Goal: Task Accomplishment & Management: Use online tool/utility

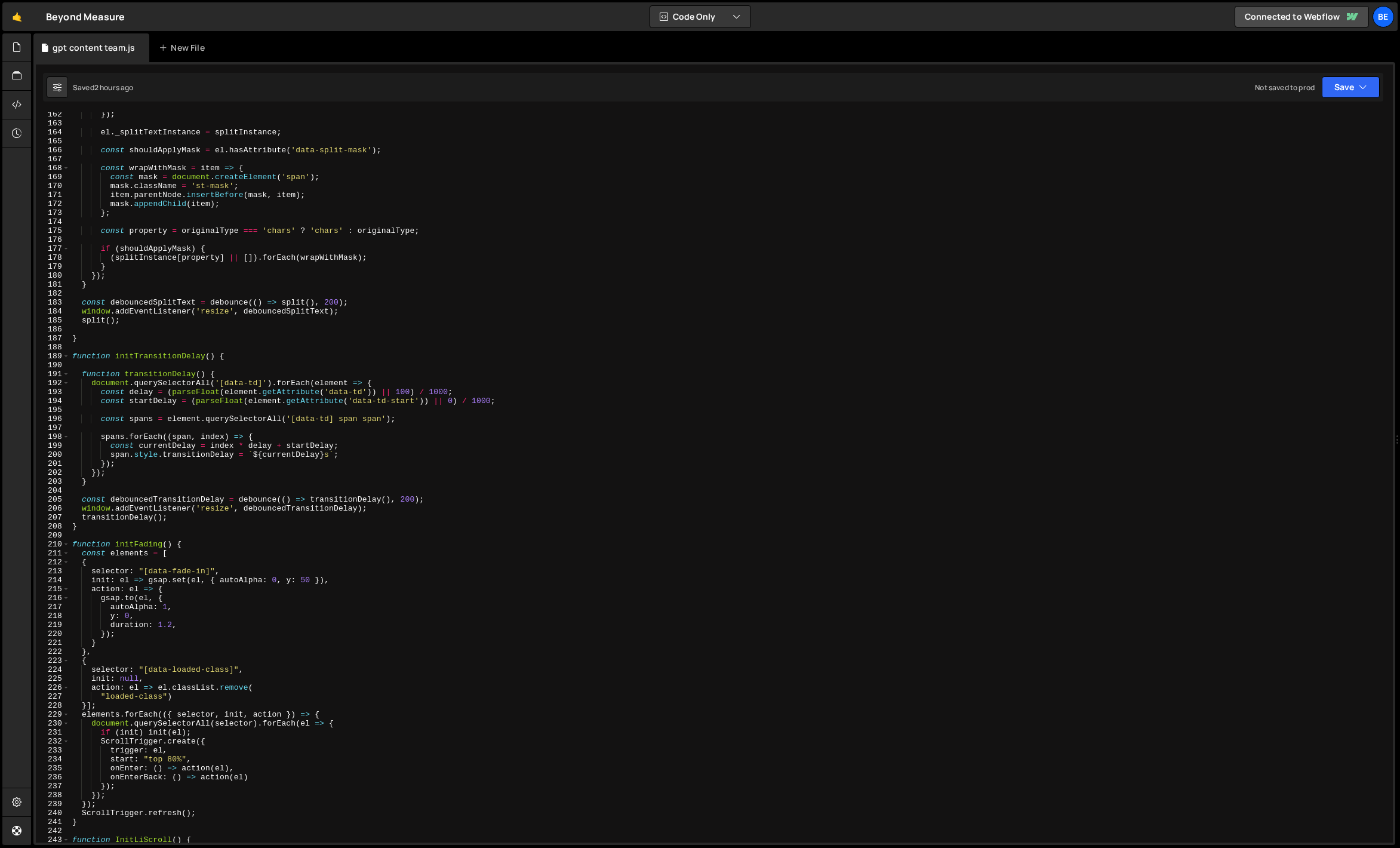
scroll to position [1444, 0]
click at [66, 355] on span at bounding box center [65, 356] width 6 height 9
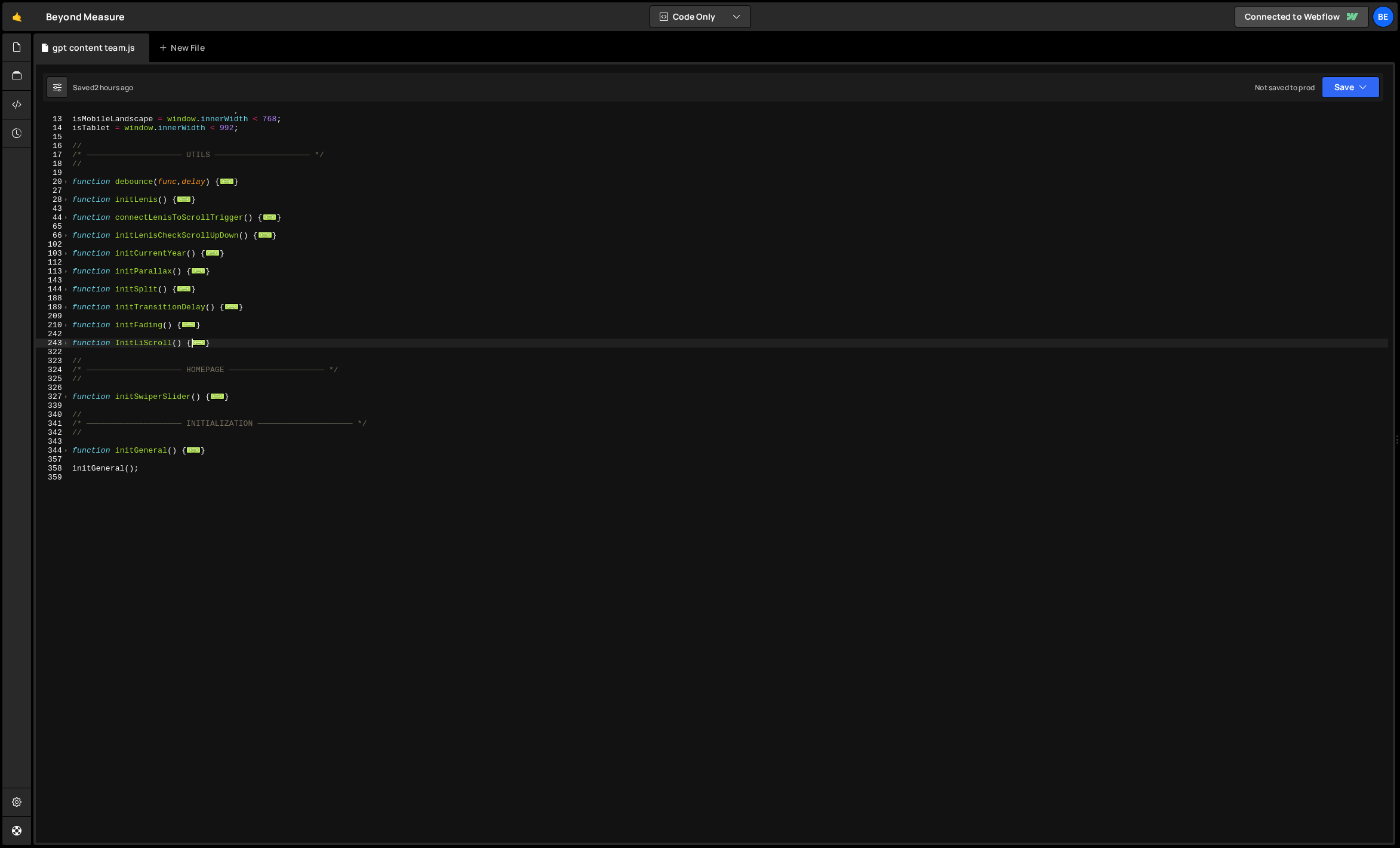
scroll to position [18, 0]
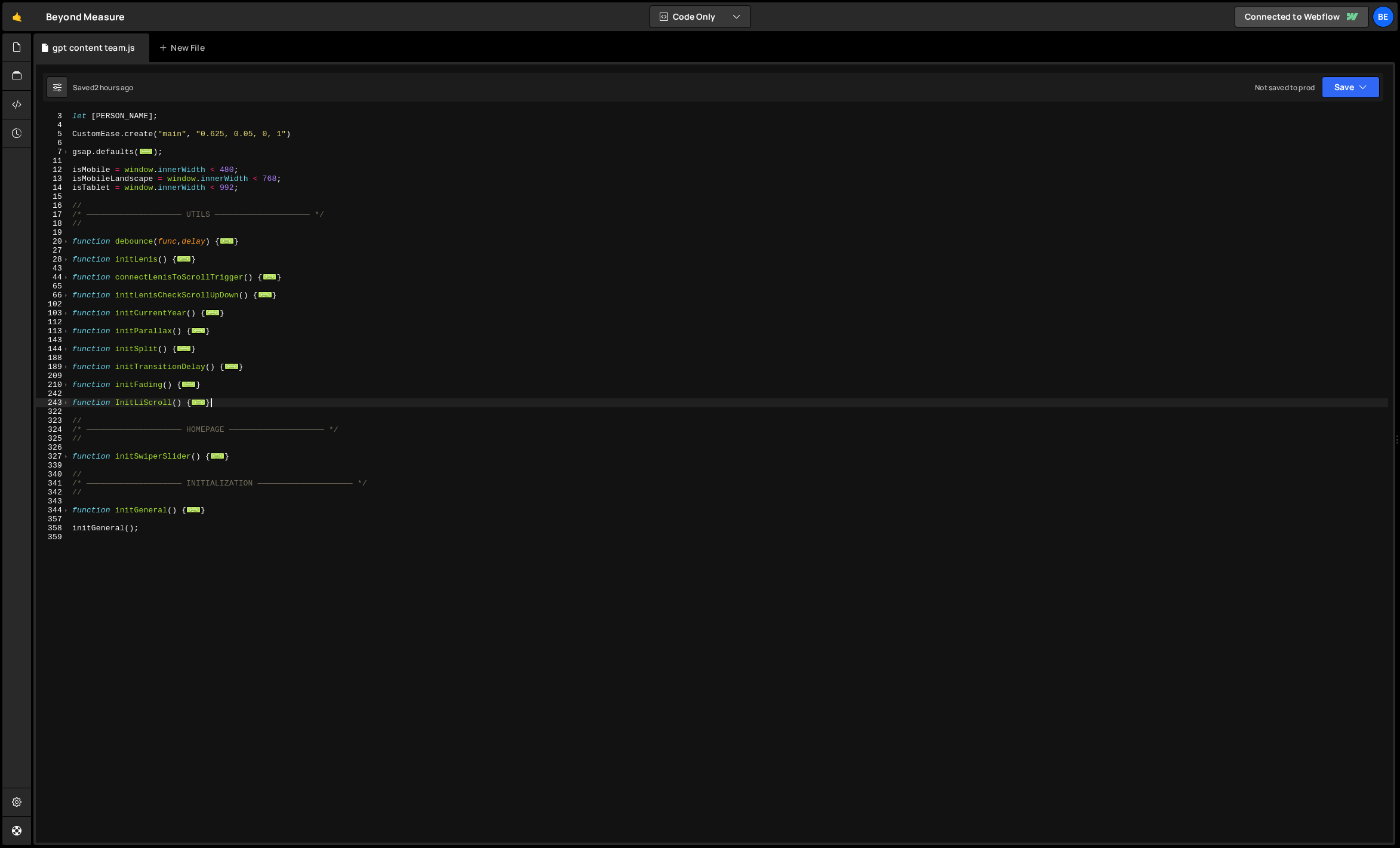
click at [225, 400] on div "let [PERSON_NAME] ; CustomEase . create ( "main" , "0.625, 0.05, 0, 1" ) gsap .…" at bounding box center [728, 485] width 1318 height 748
drag, startPoint x: 225, startPoint y: 400, endPoint x: 54, endPoint y: 401, distance: 171.0
click at [54, 401] on div "} 3 4 5 6 7 11 12 13 14 15 16 17 18 19 20 27 28 43 44 65 66 102 103 112 113 143…" at bounding box center [715, 477] width 1358 height 730
paste textarea "}"
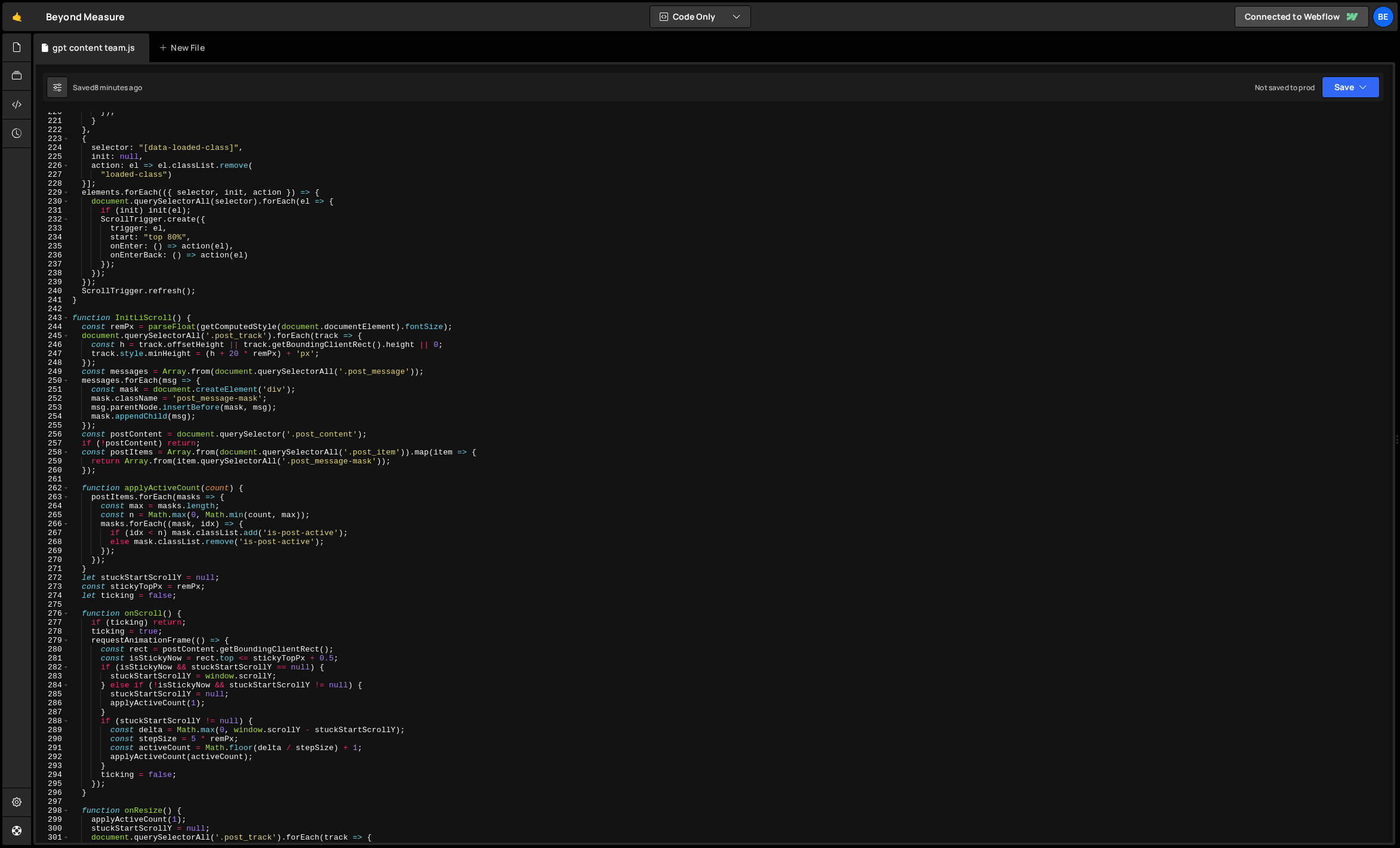
scroll to position [1917, 0]
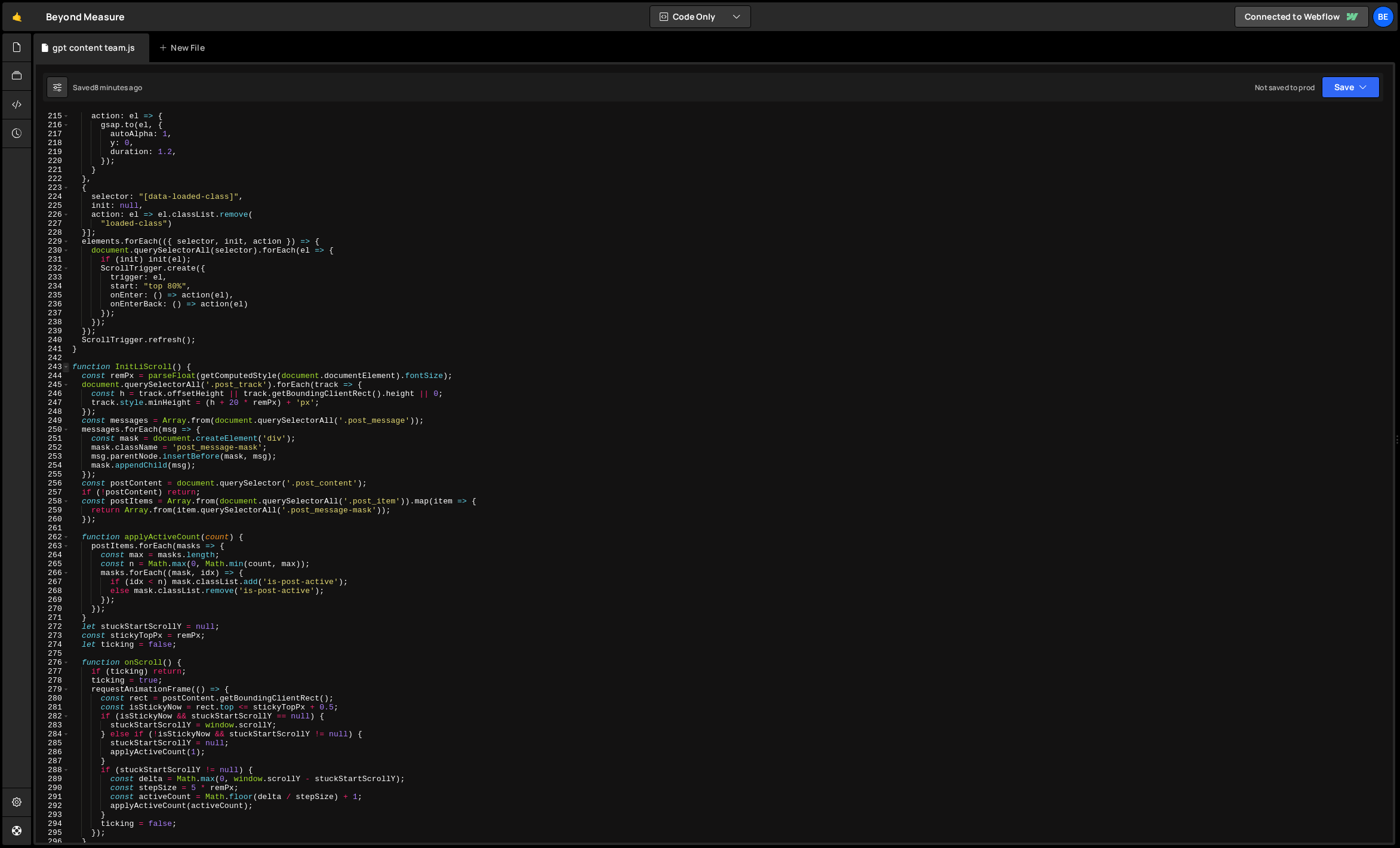
click at [68, 366] on span at bounding box center [65, 367] width 6 height 9
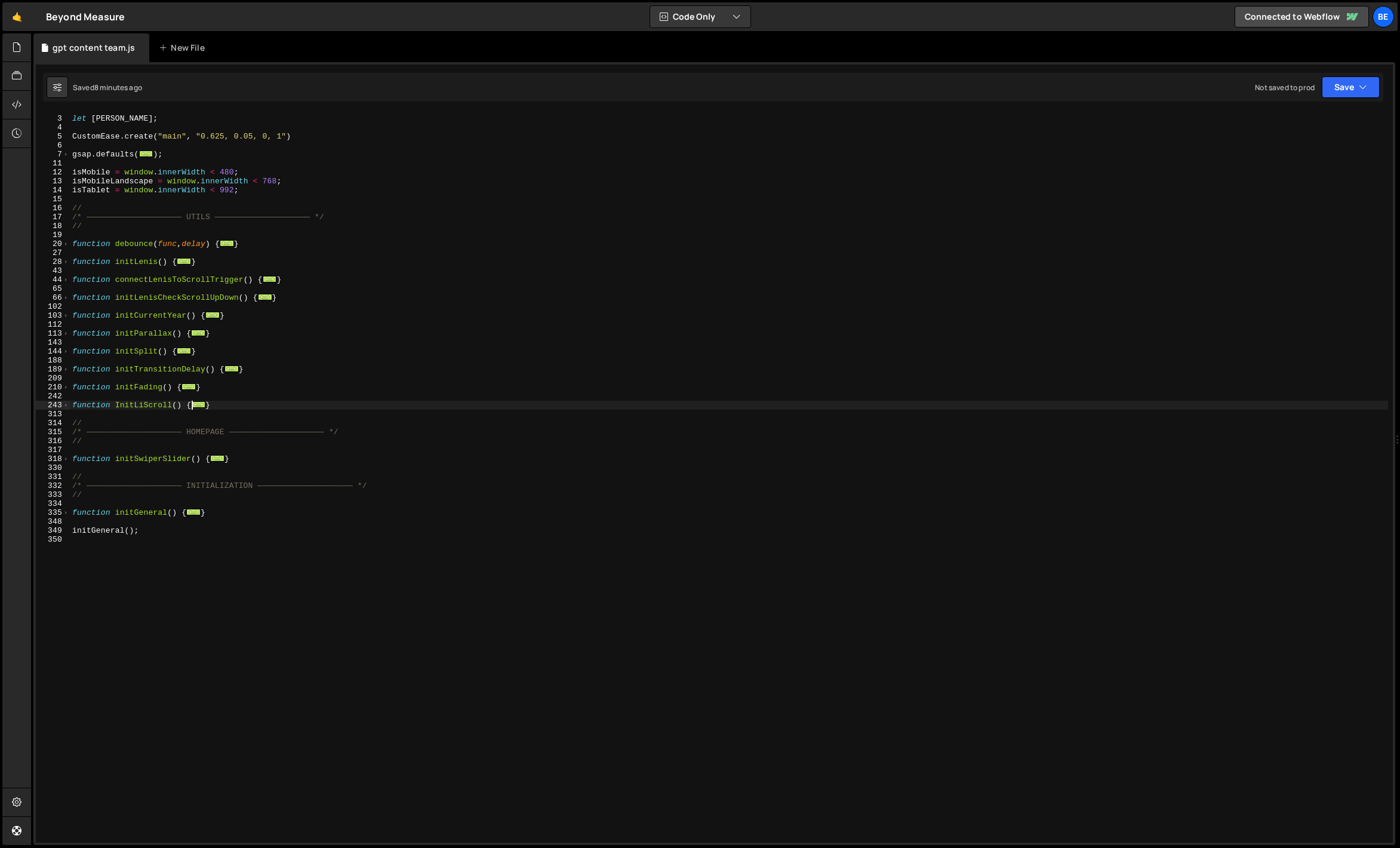
scroll to position [16, 0]
drag, startPoint x: 220, startPoint y: 404, endPoint x: 66, endPoint y: 405, distance: 154.0
click at [66, 405] on div "window.addEventListener('resize', onResize); 2 3 4 5 6 7 11 12 13 14 15 16 17 1…" at bounding box center [715, 477] width 1358 height 730
paste textarea "}"
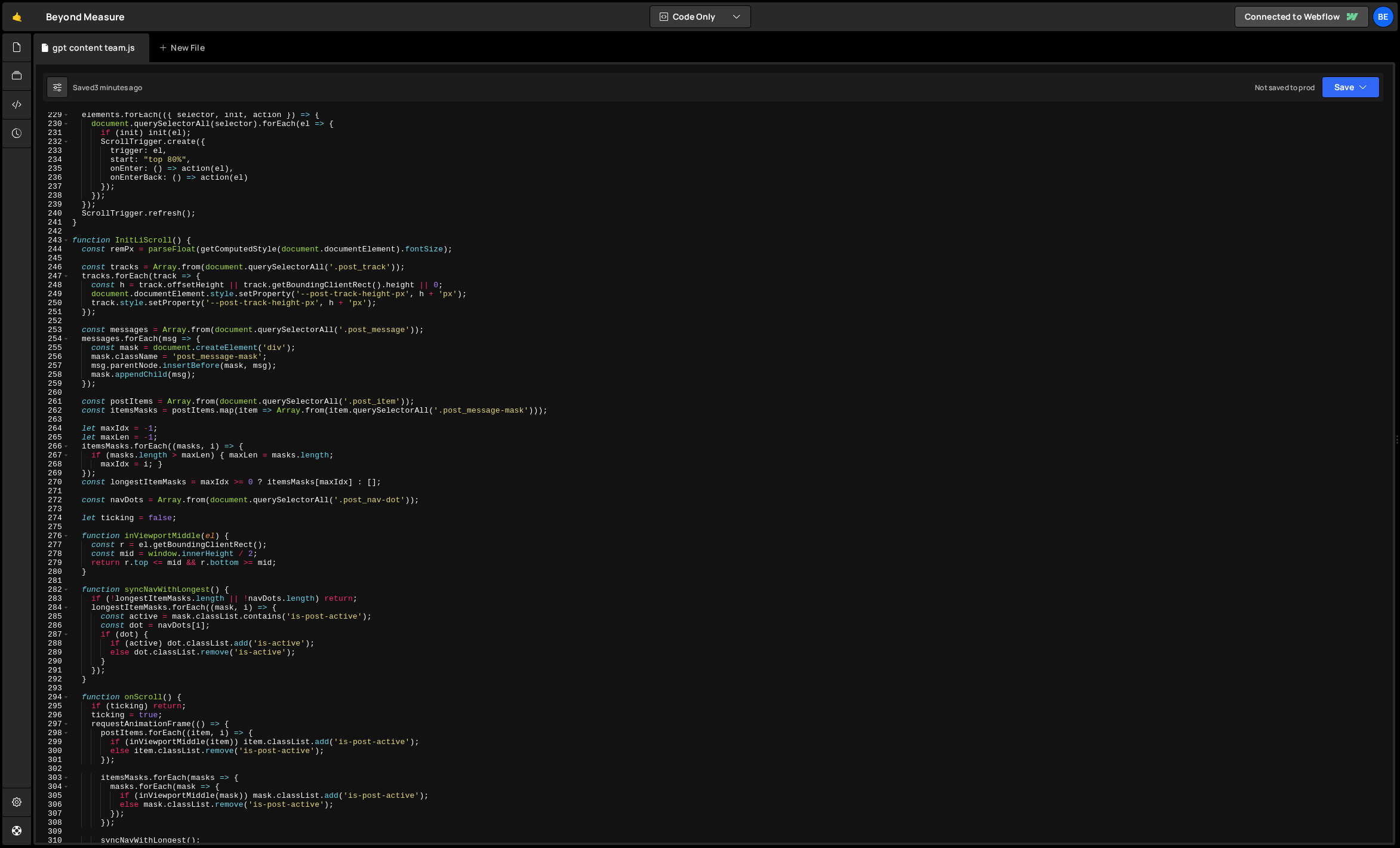
scroll to position [2043, 0]
click at [67, 239] on span at bounding box center [65, 240] width 6 height 9
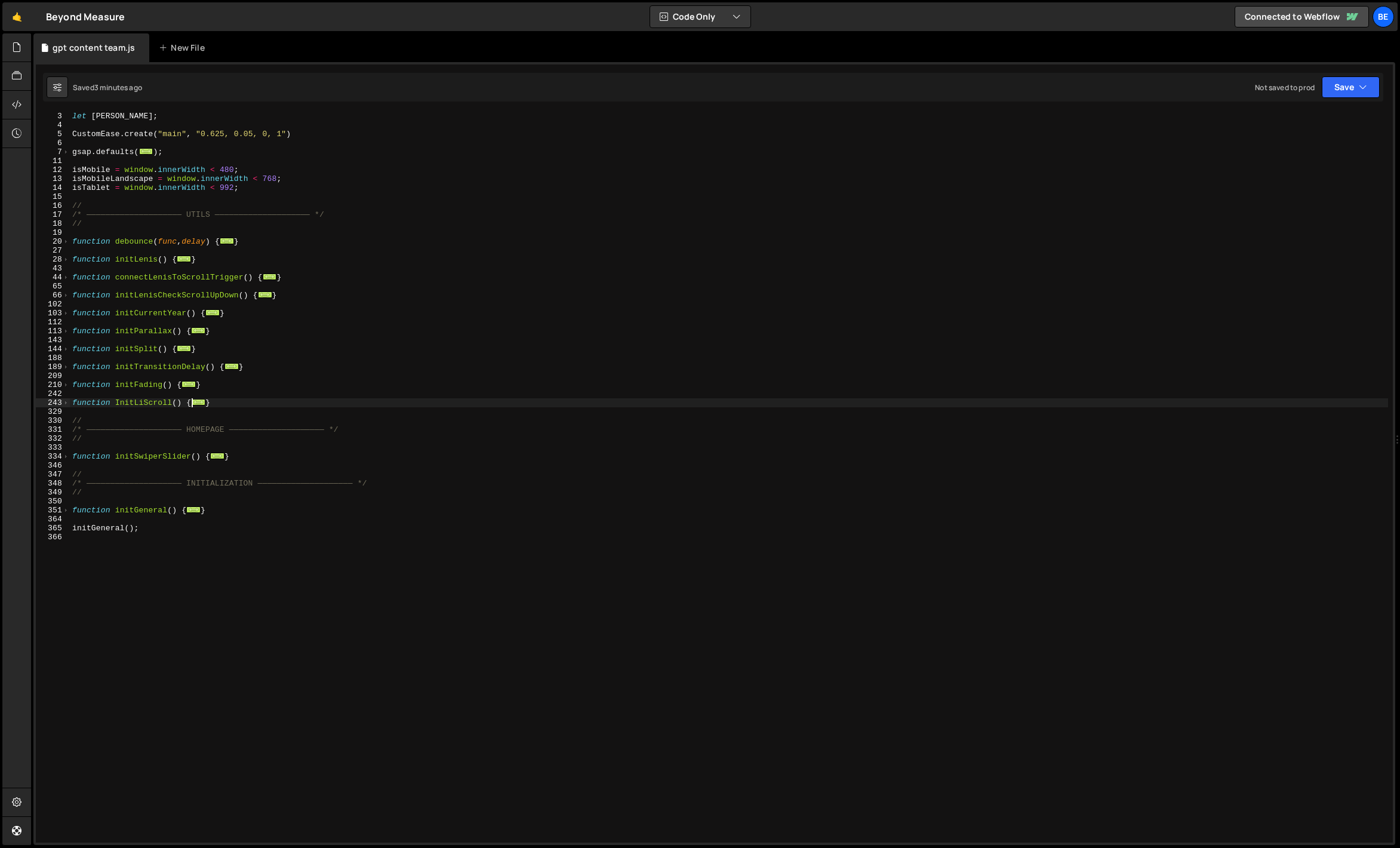
scroll to position [0, 0]
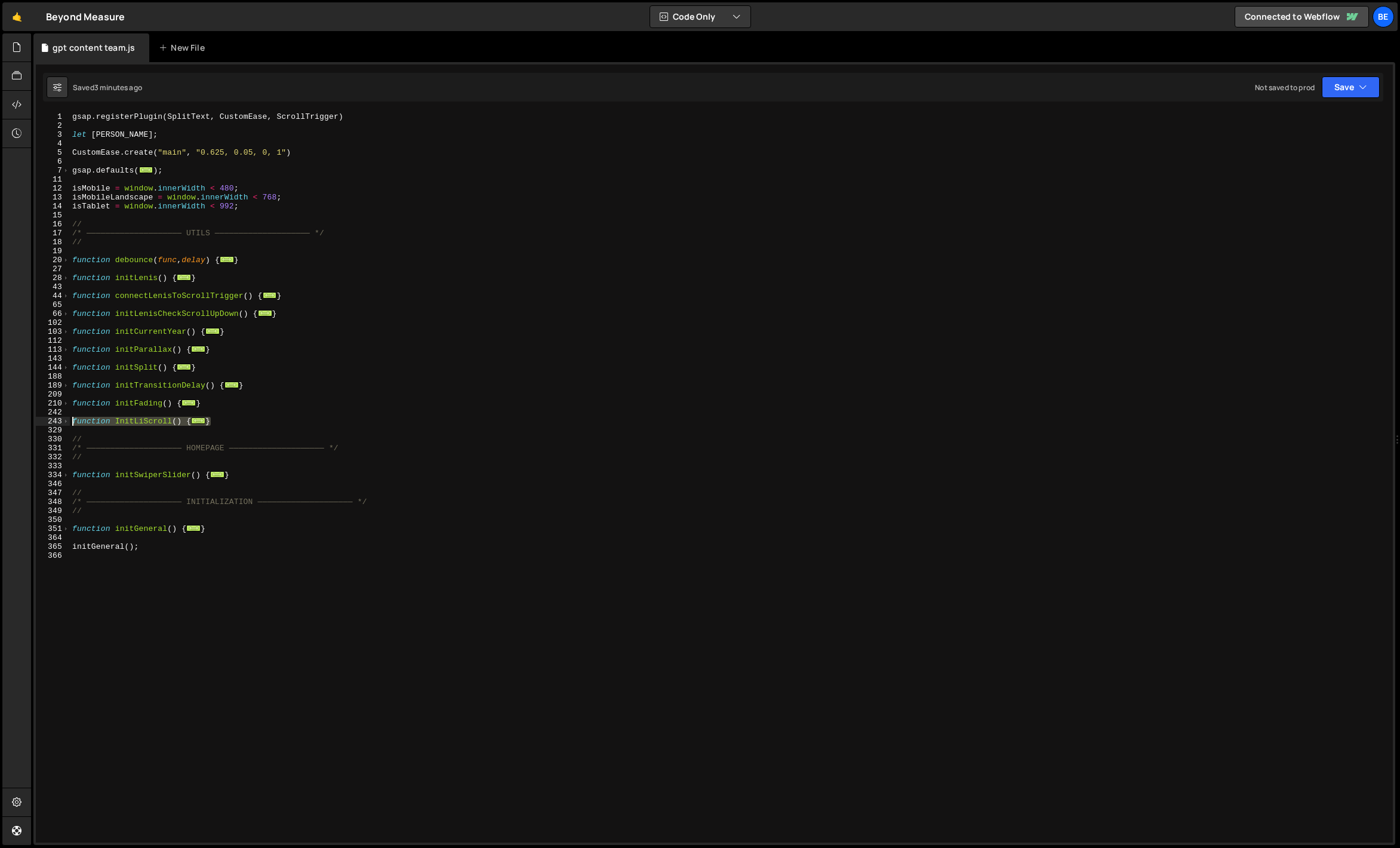
drag, startPoint x: 229, startPoint y: 422, endPoint x: 42, endPoint y: 422, distance: 187.0
click at [42, 422] on div "onScroll(); 1 2 3 4 5 6 7 11 12 13 14 15 16 17 18 19 20 27 28 43 44 65 66 102 1…" at bounding box center [715, 477] width 1358 height 730
paste textarea "}"
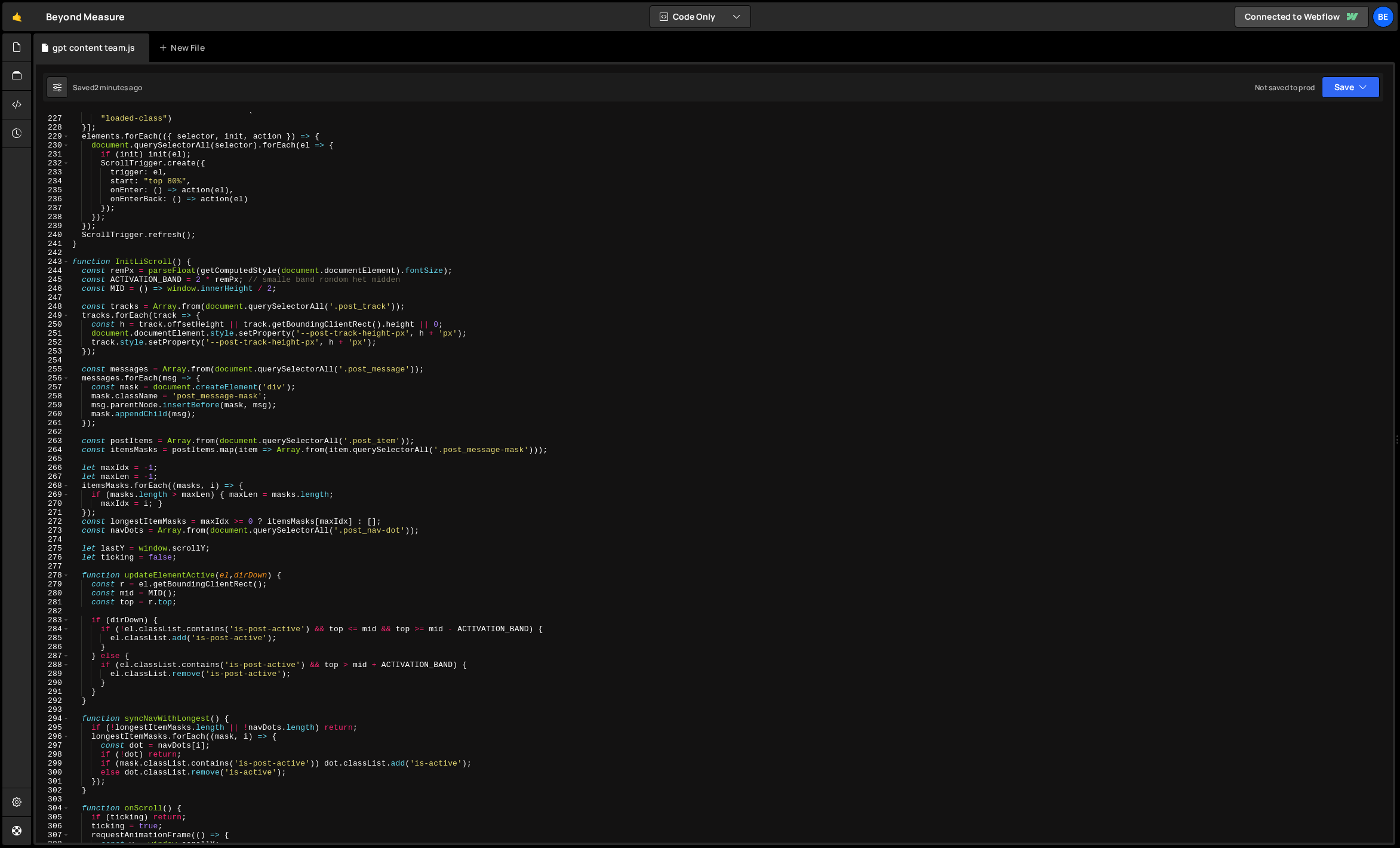
scroll to position [2022, 0]
click at [70, 263] on div "243" at bounding box center [52, 262] width 34 height 9
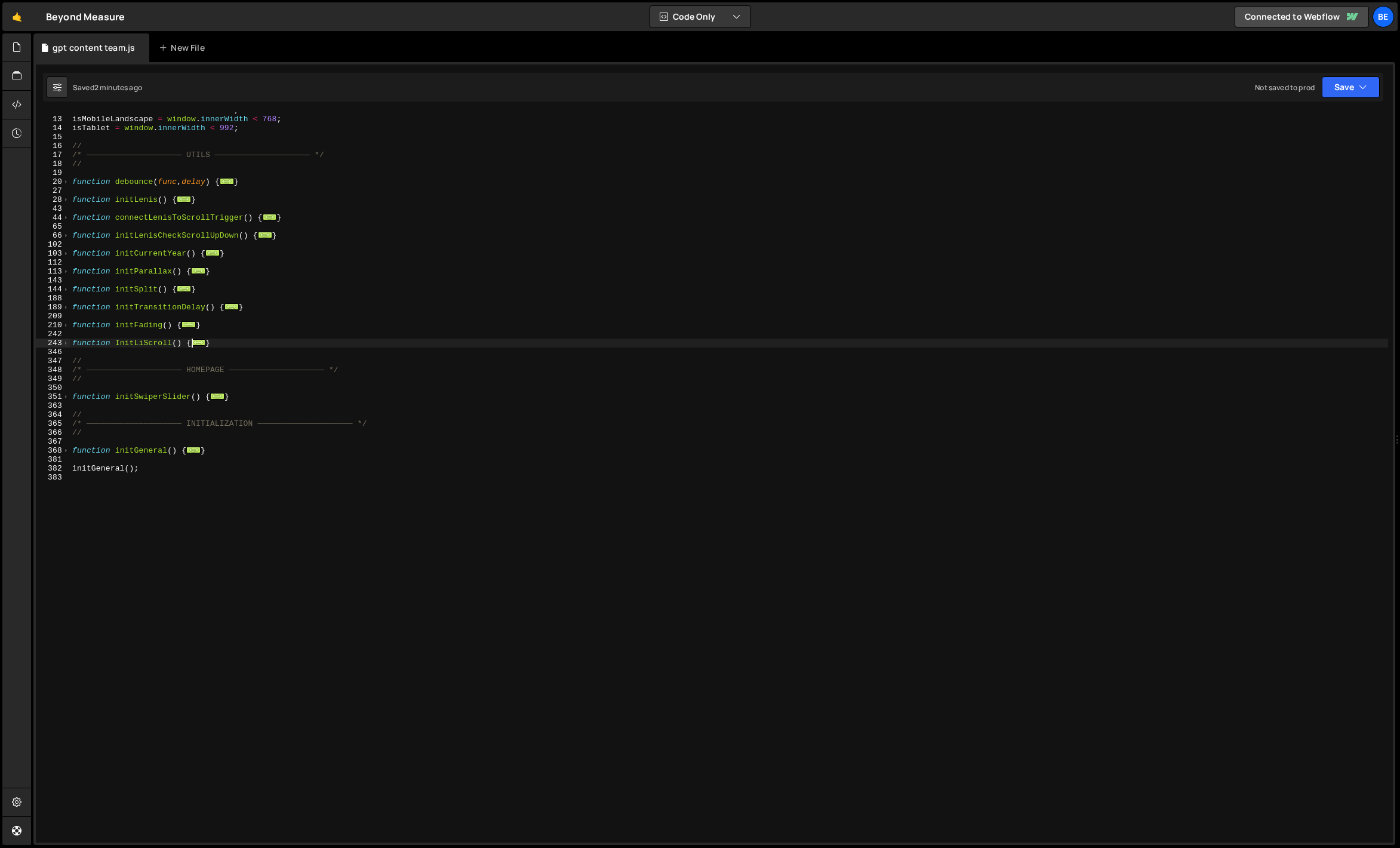
scroll to position [78, 0]
drag, startPoint x: 224, startPoint y: 345, endPoint x: 31, endPoint y: 345, distance: 193.0
click at [31, 345] on div "Files New File Javascript files 0 anton mobility.js 0 0 Byont JS.js 0 0 gpt con…" at bounding box center [716, 440] width 1370 height 811
paste textarea "}"
type textarea "}"
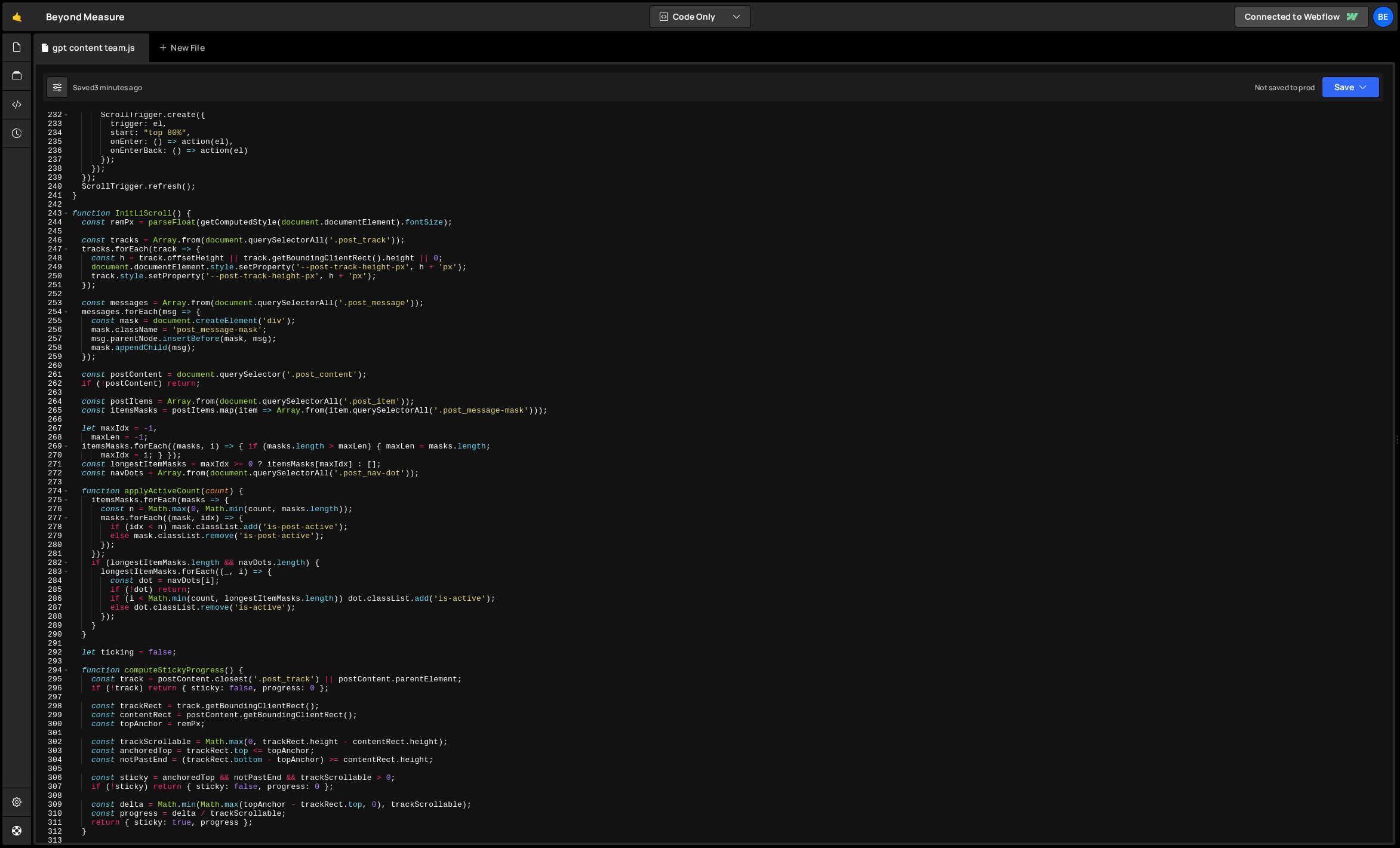
scroll to position [2070, 0]
click at [66, 213] on span at bounding box center [65, 213] width 6 height 9
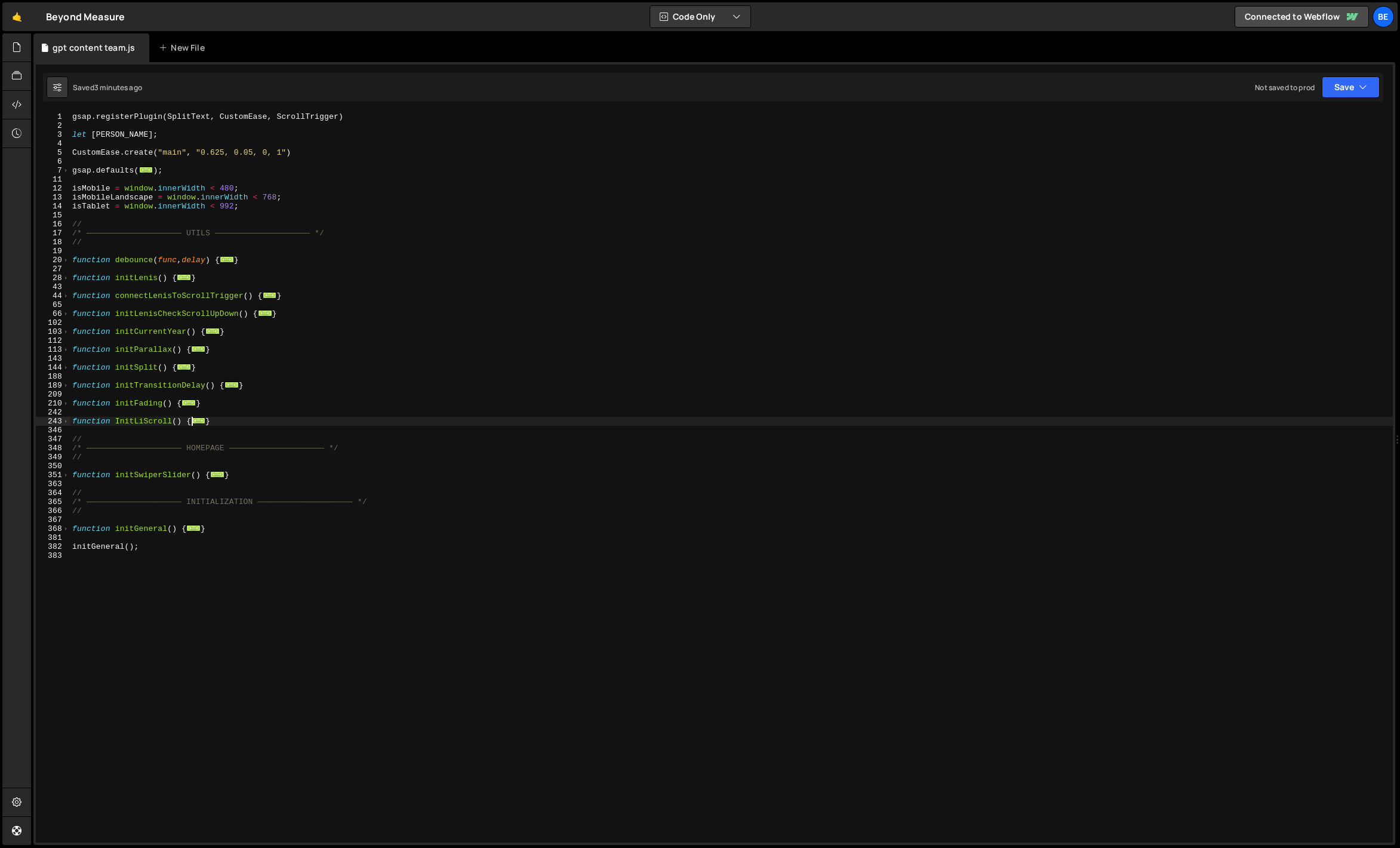
scroll to position [0, 0]
drag, startPoint x: 231, startPoint y: 420, endPoint x: 5, endPoint y: 420, distance: 226.0
click at [5, 420] on div "Hold on a sec... Are you certain you wish to leave this page? Any changes you'v…" at bounding box center [700, 424] width 1400 height 848
paste textarea "}"
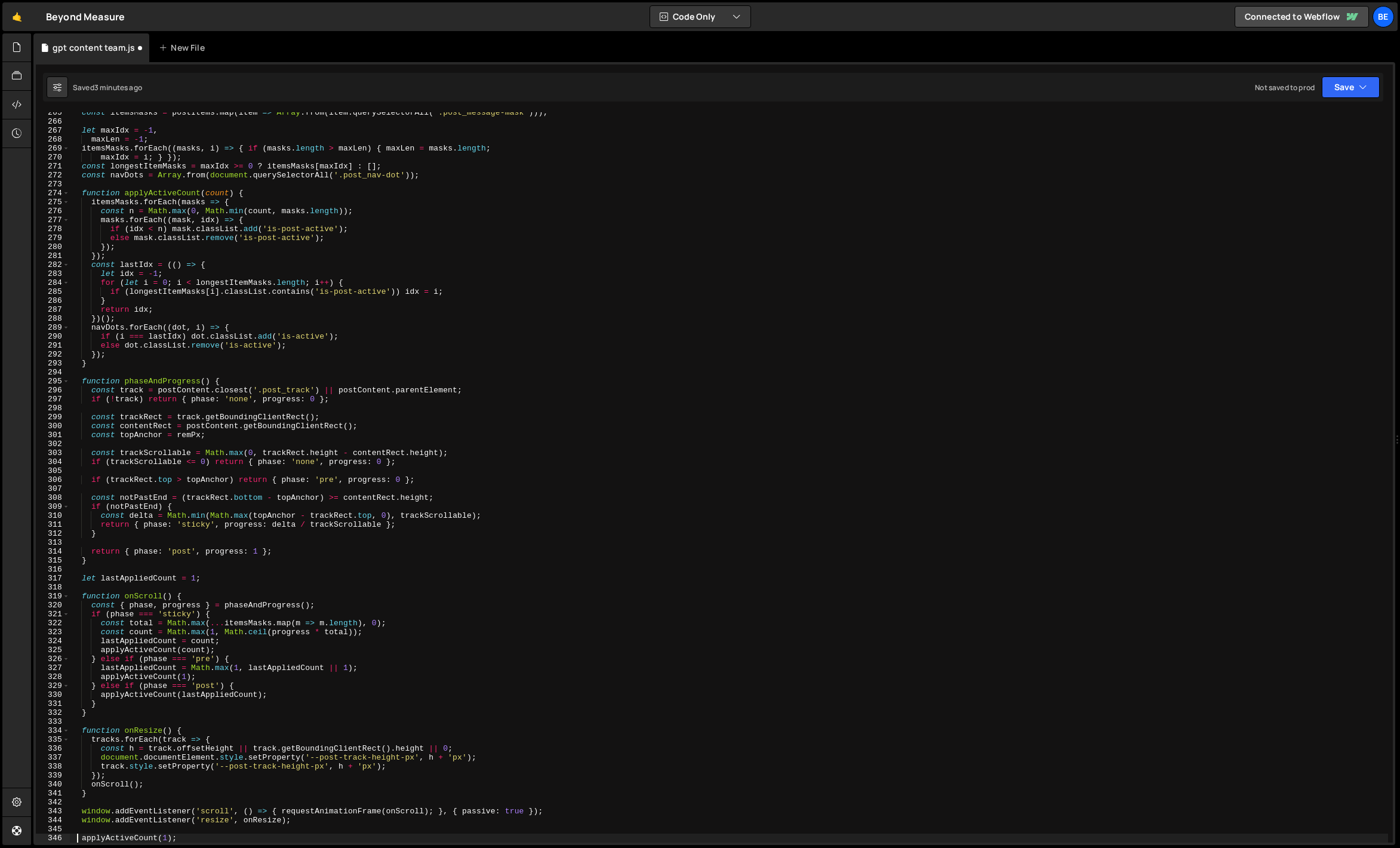
scroll to position [2368, 0]
click at [66, 381] on span at bounding box center [65, 381] width 6 height 9
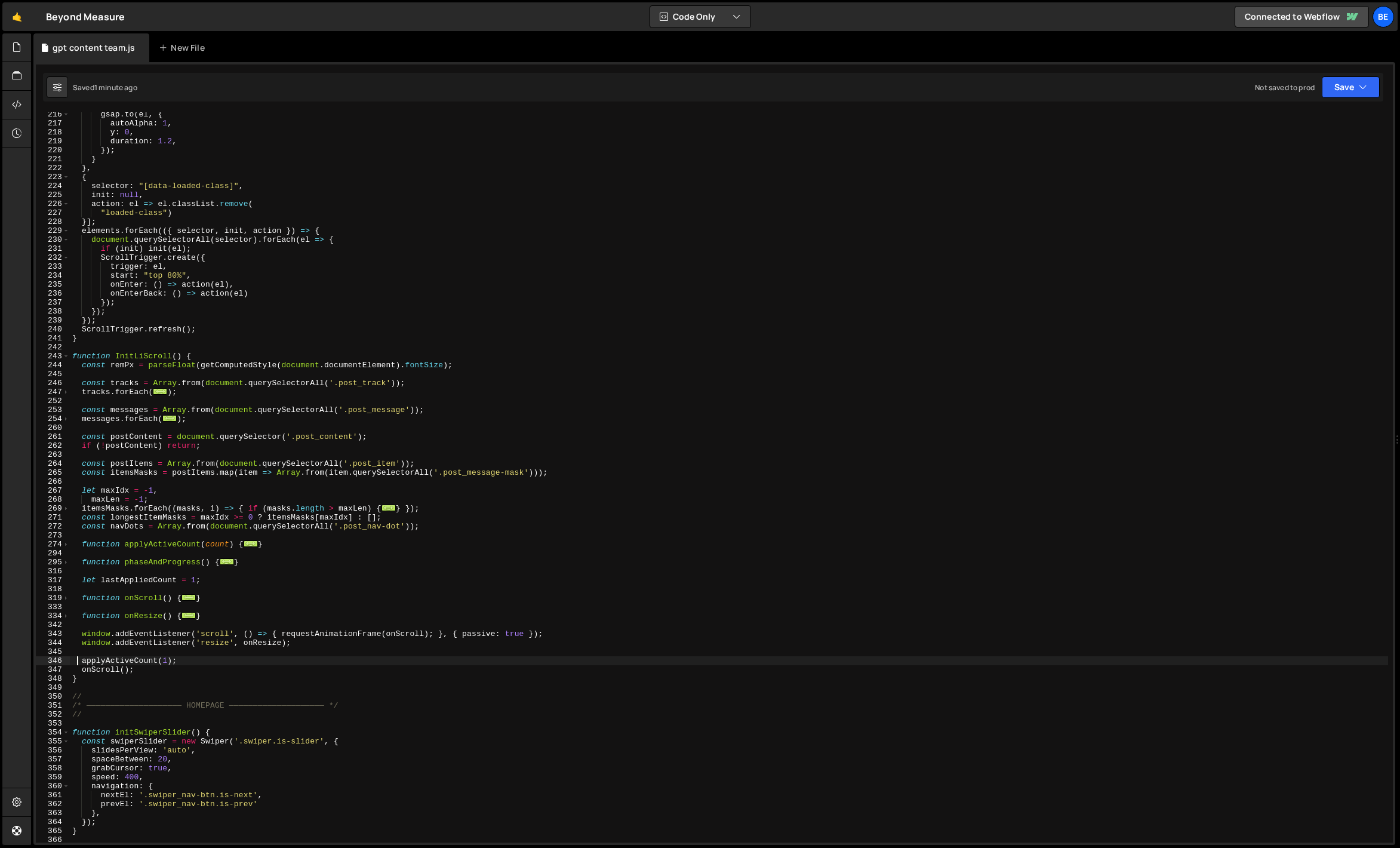
scroll to position [1910, 0]
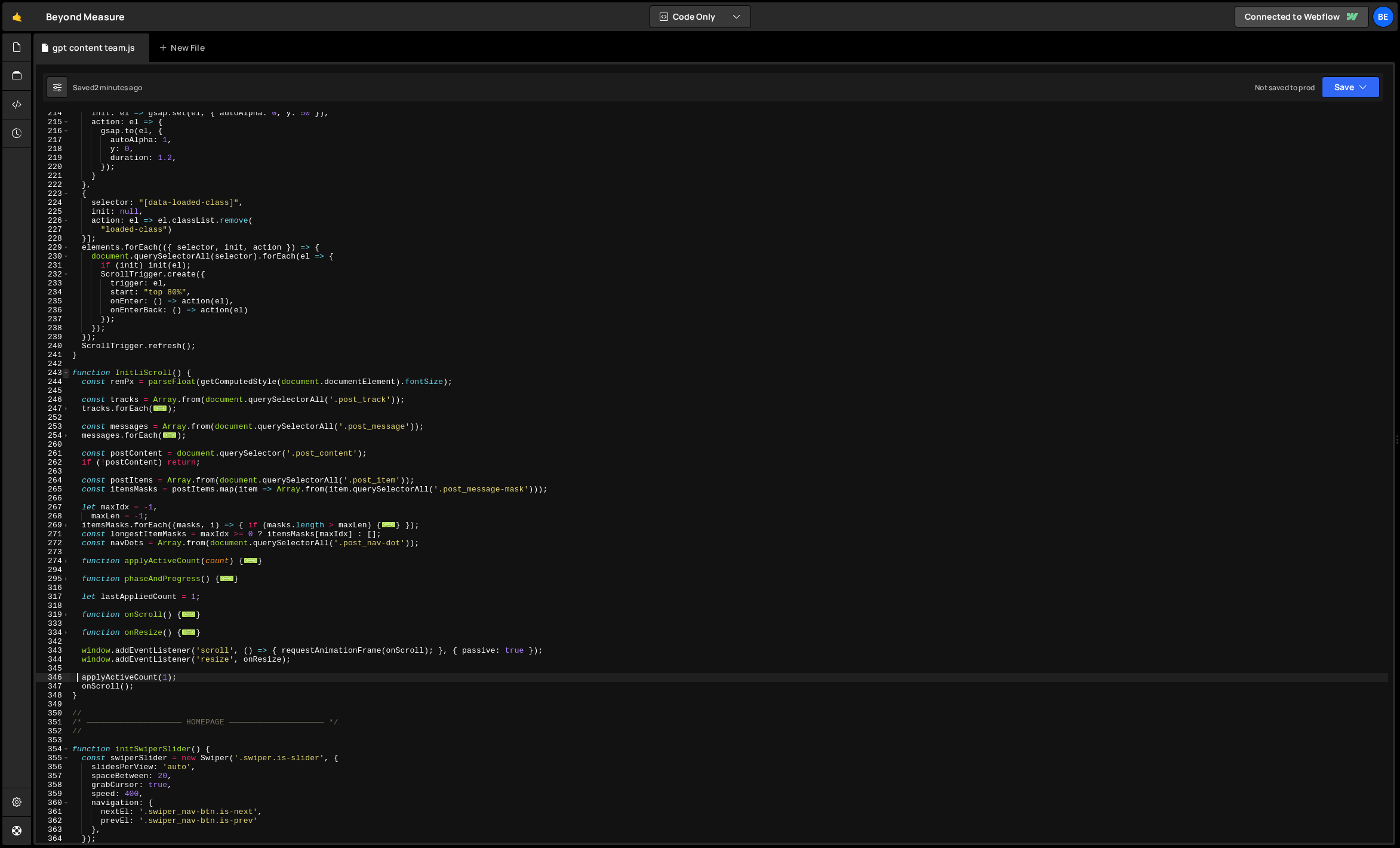
click at [65, 373] on span at bounding box center [65, 373] width 6 height 9
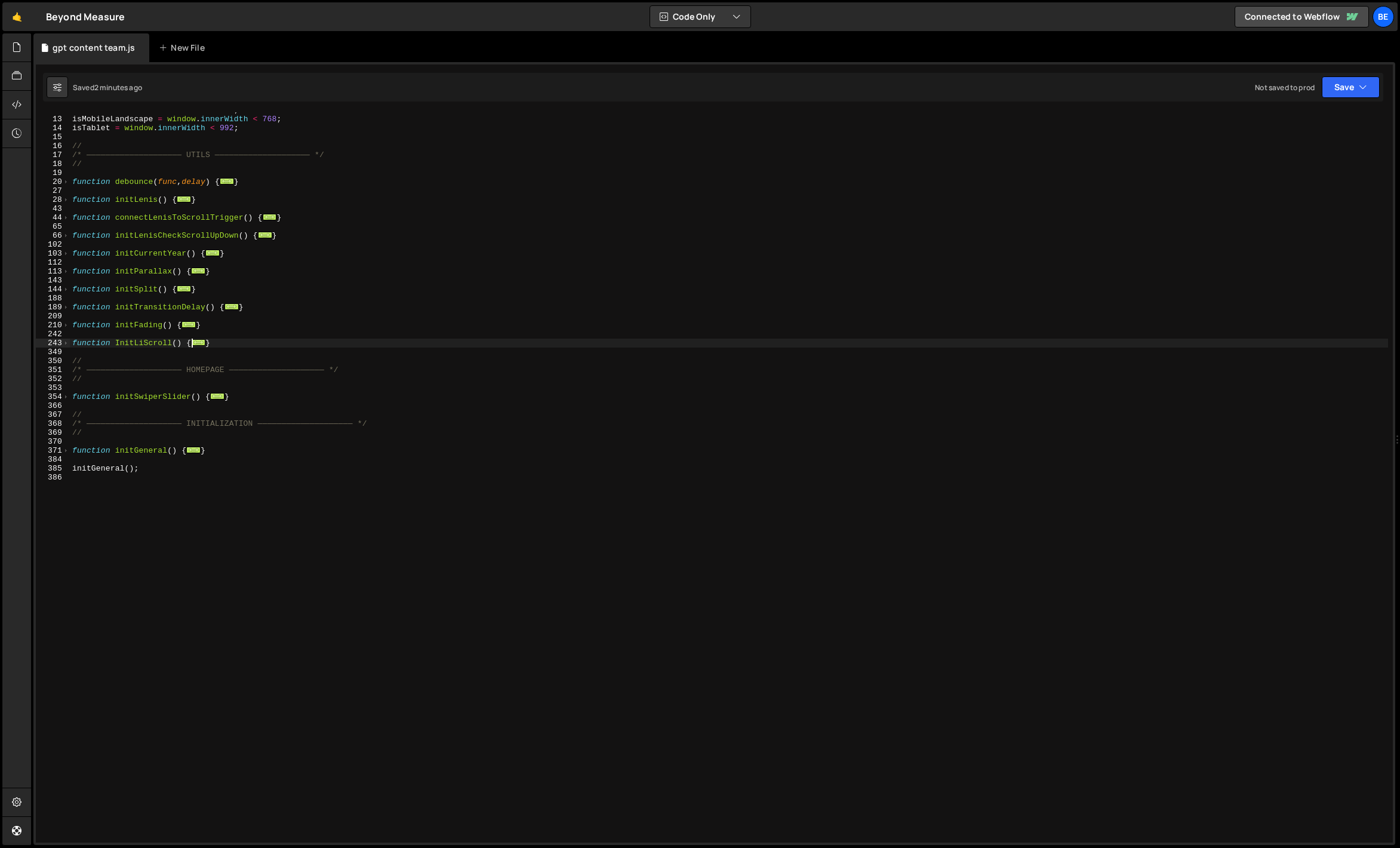
scroll to position [78, 0]
drag, startPoint x: 224, startPoint y: 342, endPoint x: 41, endPoint y: 343, distance: 183.0
click at [41, 343] on div "applyActiveCount(1); 12 13 14 15 16 17 18 19 20 27 28 43 44 65 66 102 103 112 1…" at bounding box center [715, 477] width 1358 height 730
paste textarea "}"
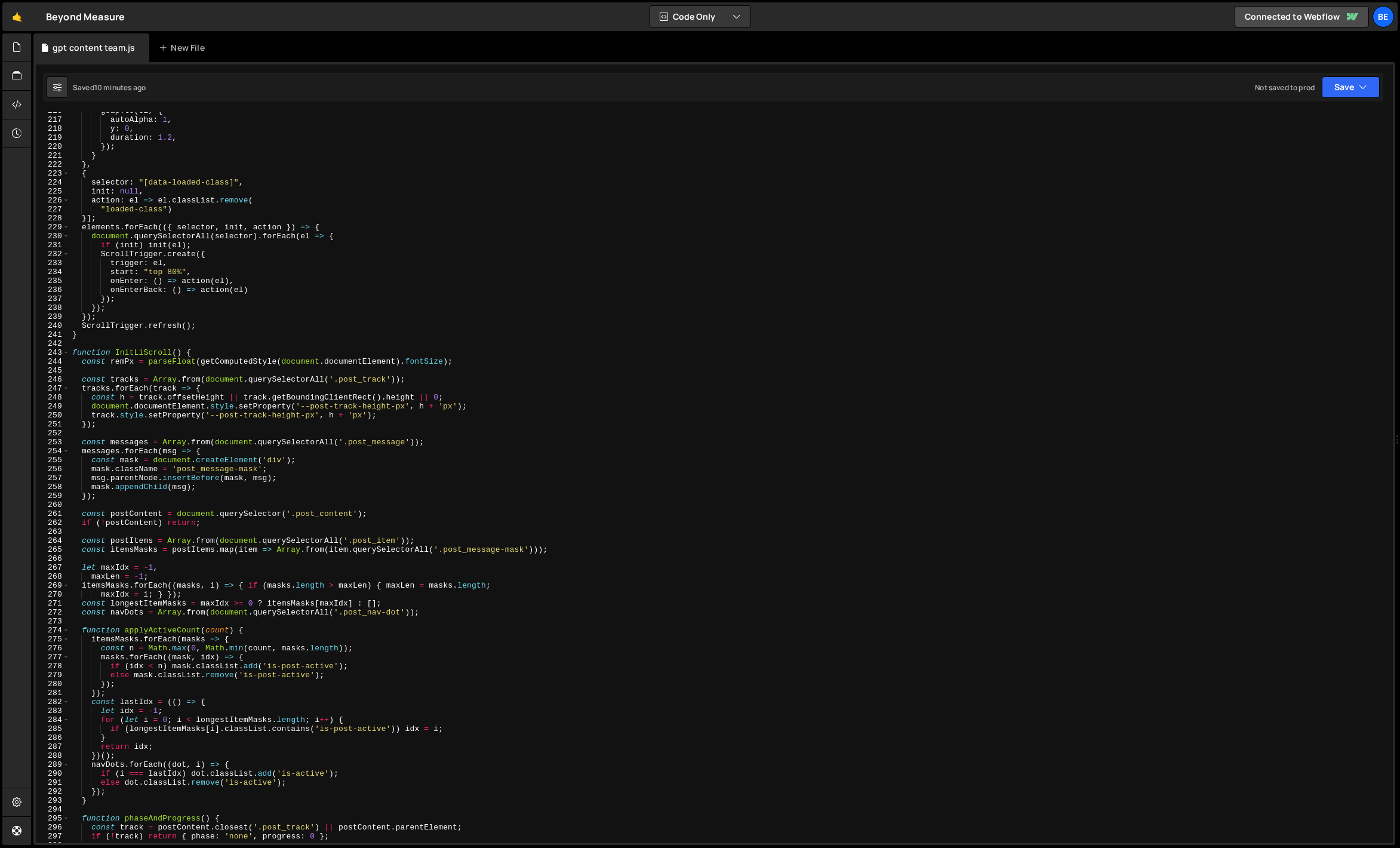
scroll to position [1931, 0]
click at [66, 350] on span at bounding box center [65, 353] width 6 height 9
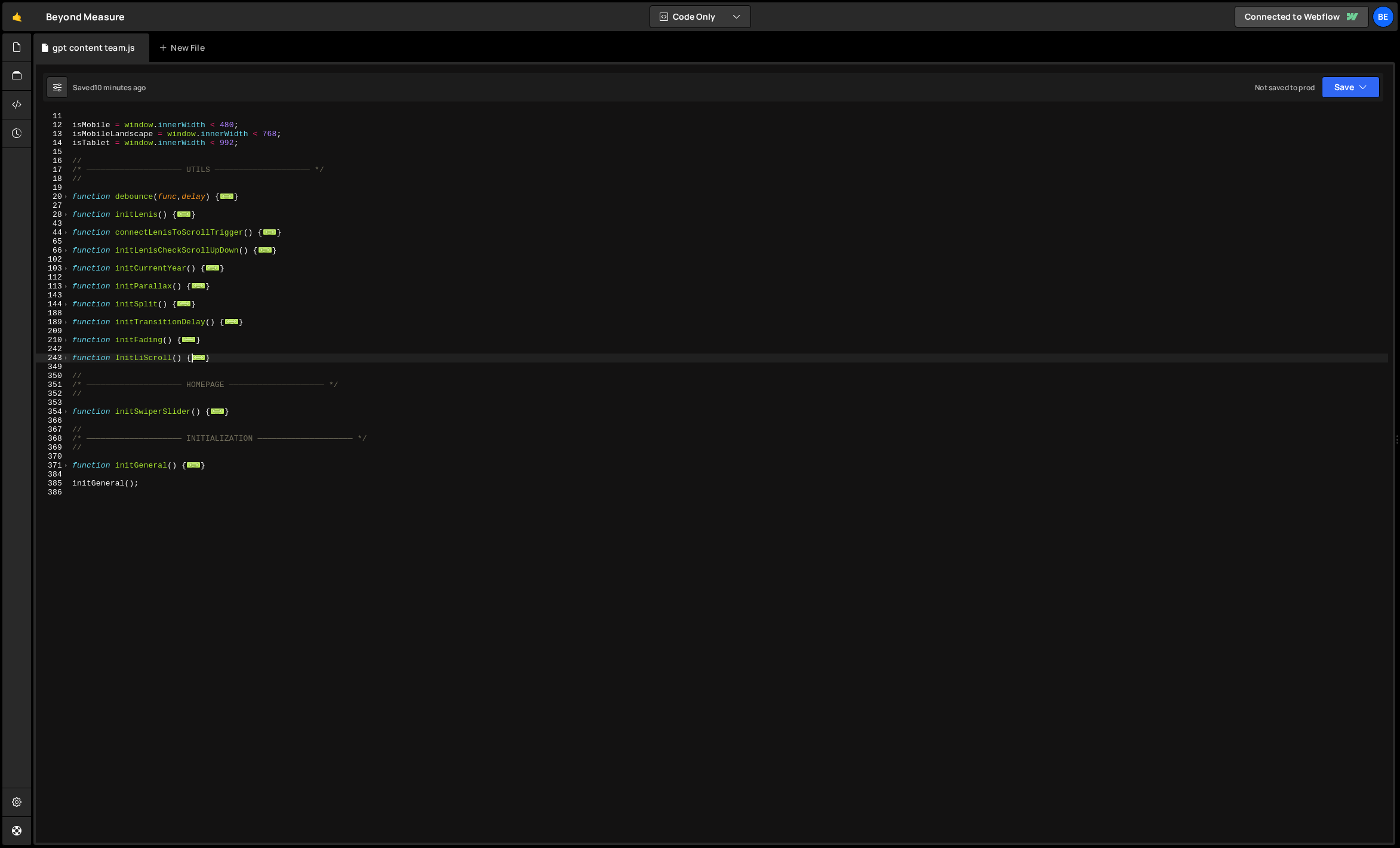
scroll to position [63, 0]
click at [193, 373] on div "isMobile = window . innerWidth < 480 ; isMobileLandscape = window . innerWidth …" at bounding box center [728, 485] width 1318 height 748
type textarea "//"
click at [228, 367] on div "isMobile = window . innerWidth < 480 ; isMobileLandscape = window . innerWidth …" at bounding box center [728, 485] width 1318 height 748
drag, startPoint x: 228, startPoint y: 361, endPoint x: 71, endPoint y: 357, distance: 157.1
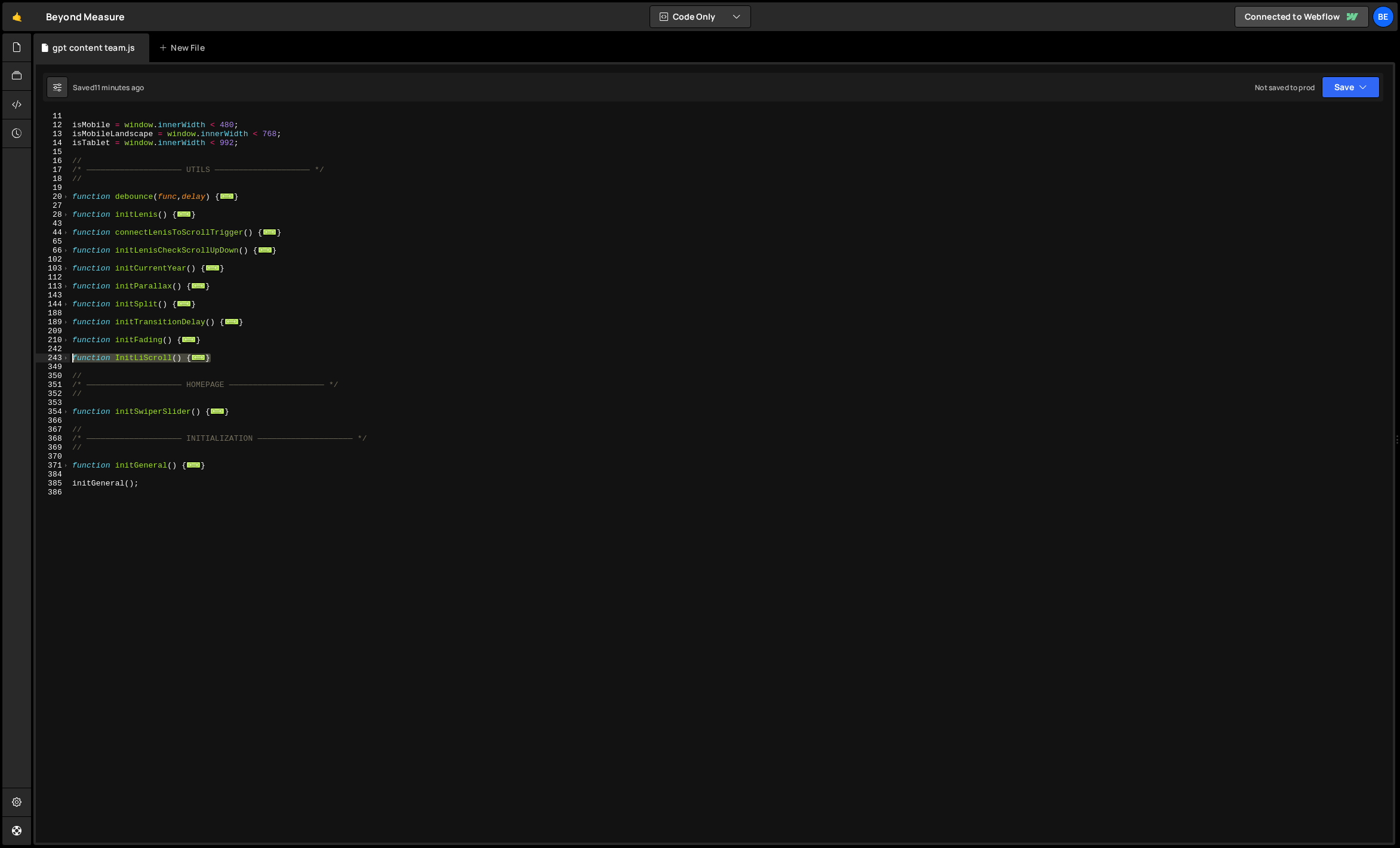
click at [71, 357] on div "isMobile = window . innerWidth < 480 ; isMobileLandscape = window . innerWidth …" at bounding box center [728, 485] width 1318 height 748
paste textarea "}"
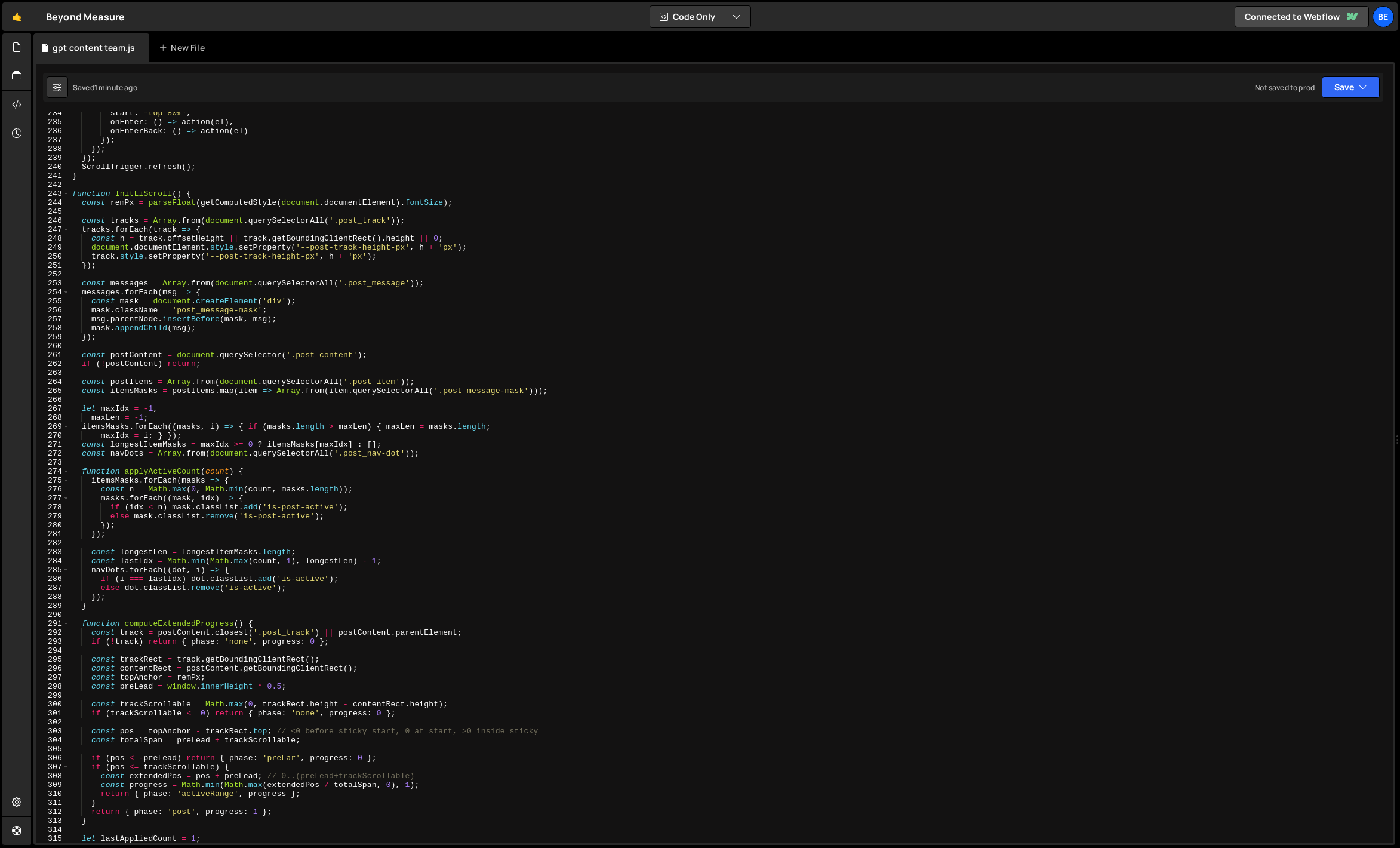
scroll to position [2090, 0]
click at [66, 191] on span at bounding box center [65, 194] width 6 height 9
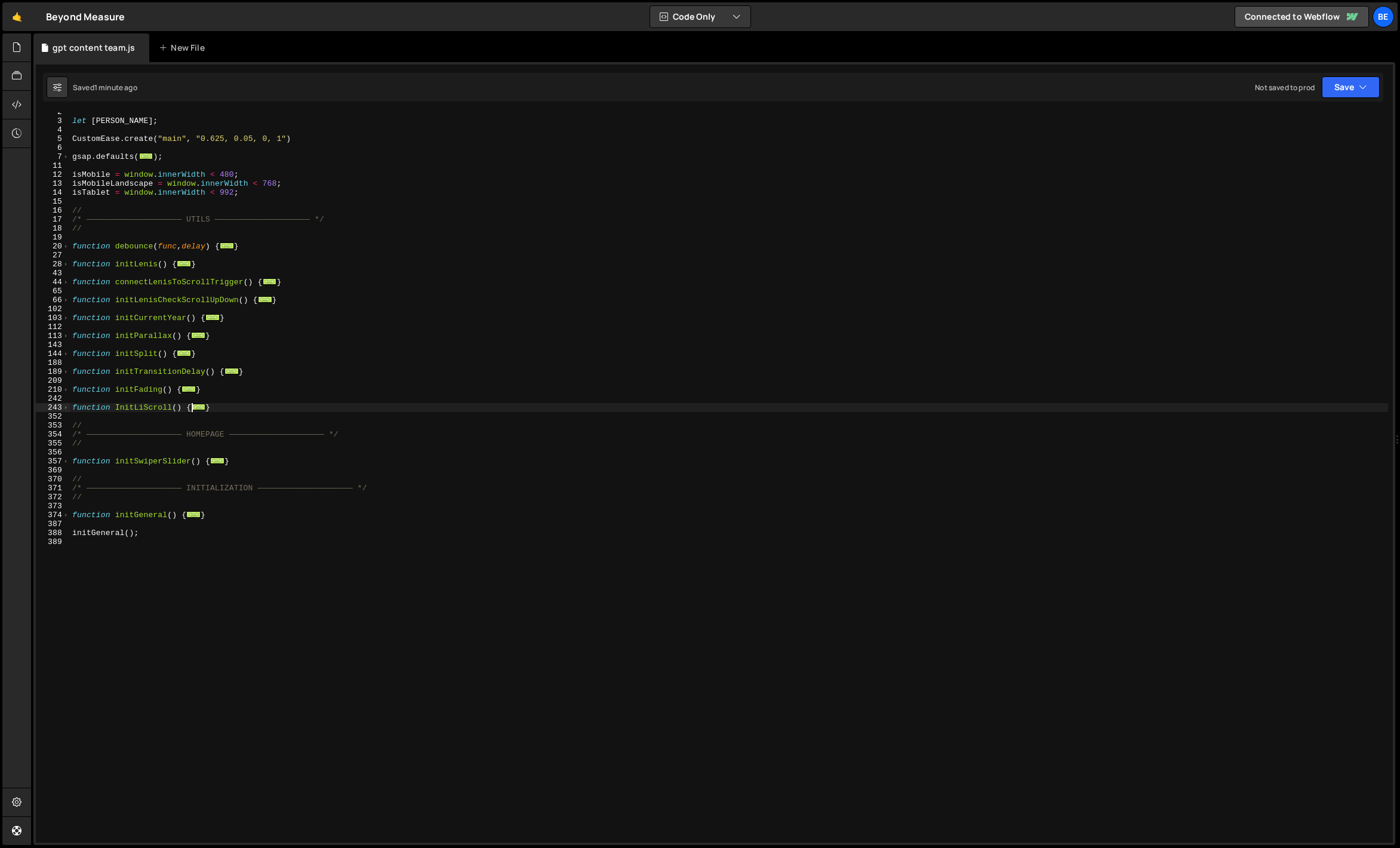
scroll to position [14, 0]
drag, startPoint x: 247, startPoint y: 405, endPoint x: 62, endPoint y: 404, distance: 185.0
click at [62, 404] on div "applyActiveCount(1); 2 3 4 5 6 7 11 12 13 14 15 16 17 18 19 20 27 28 43 44 65 6…" at bounding box center [715, 477] width 1358 height 730
paste textarea "}"
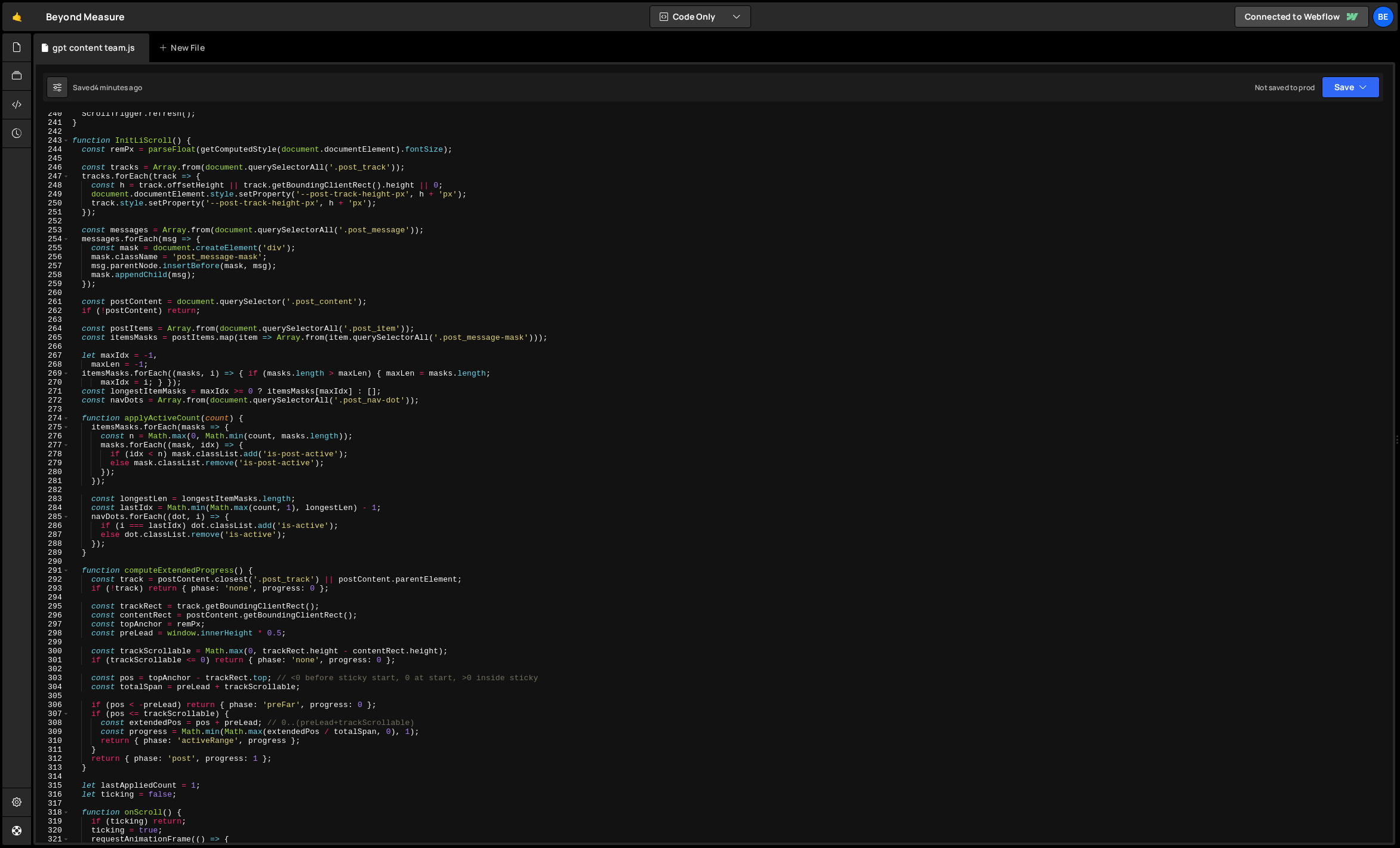
scroll to position [1991, 0]
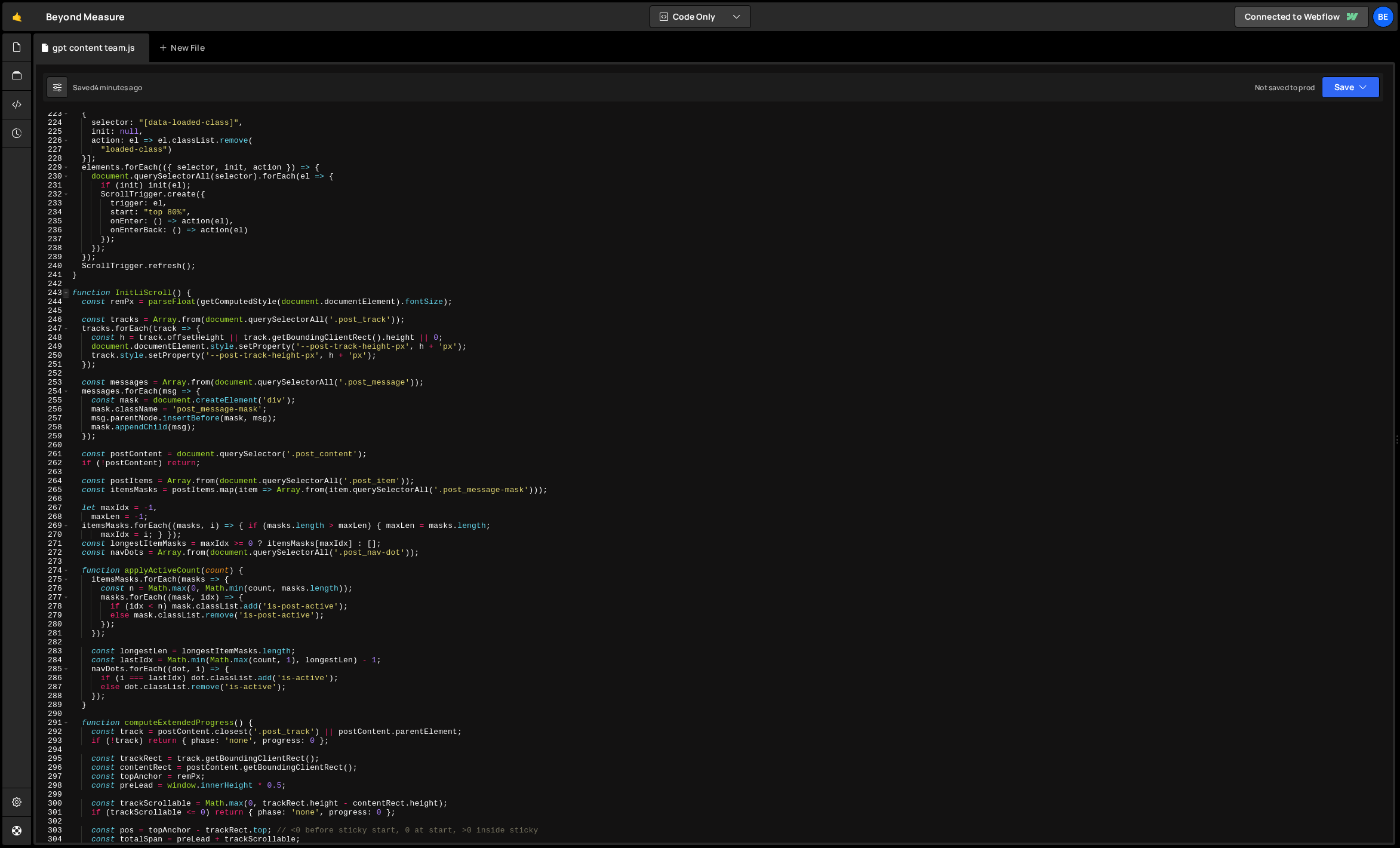
click at [66, 290] on span at bounding box center [65, 293] width 6 height 9
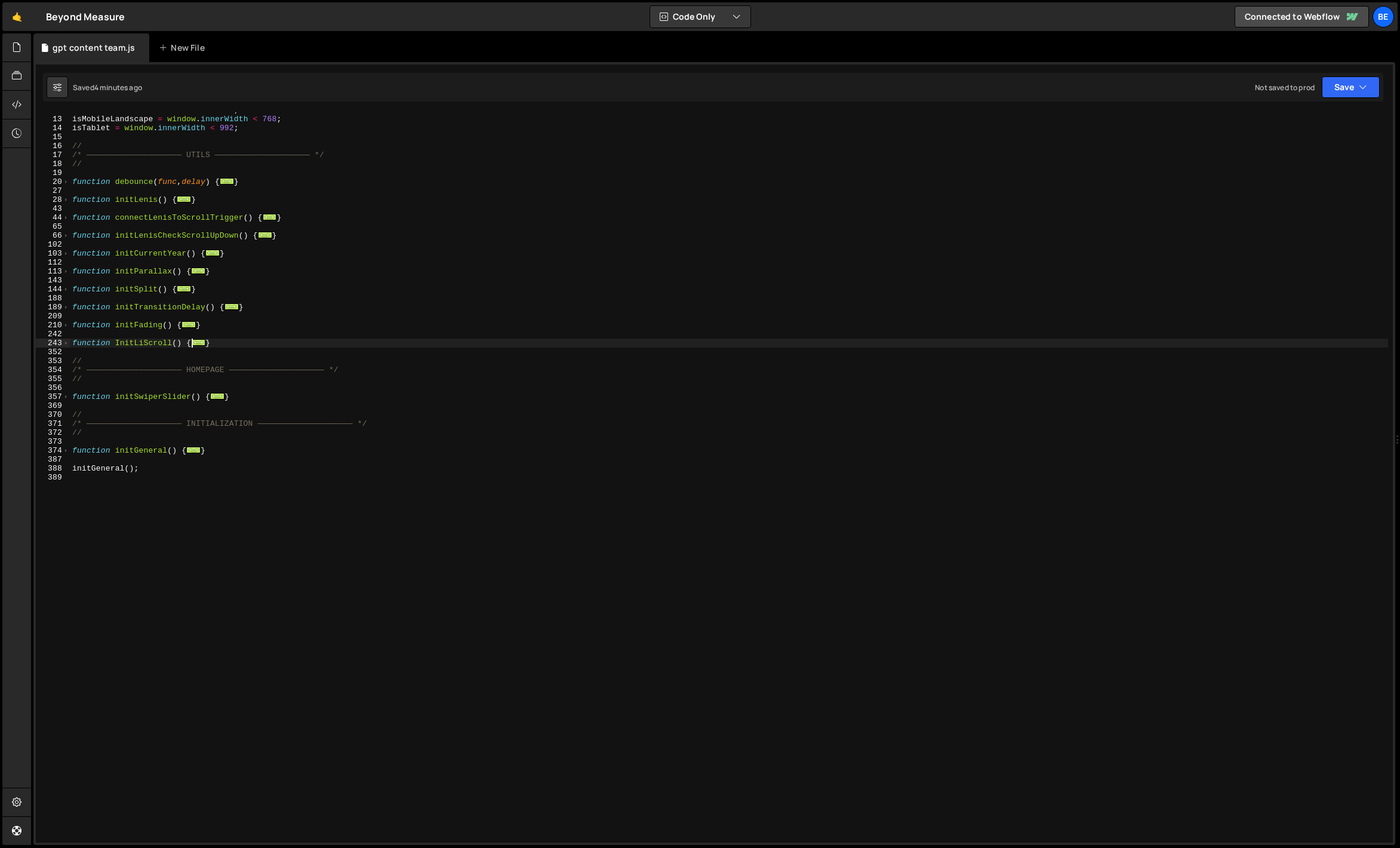
scroll to position [15, 0]
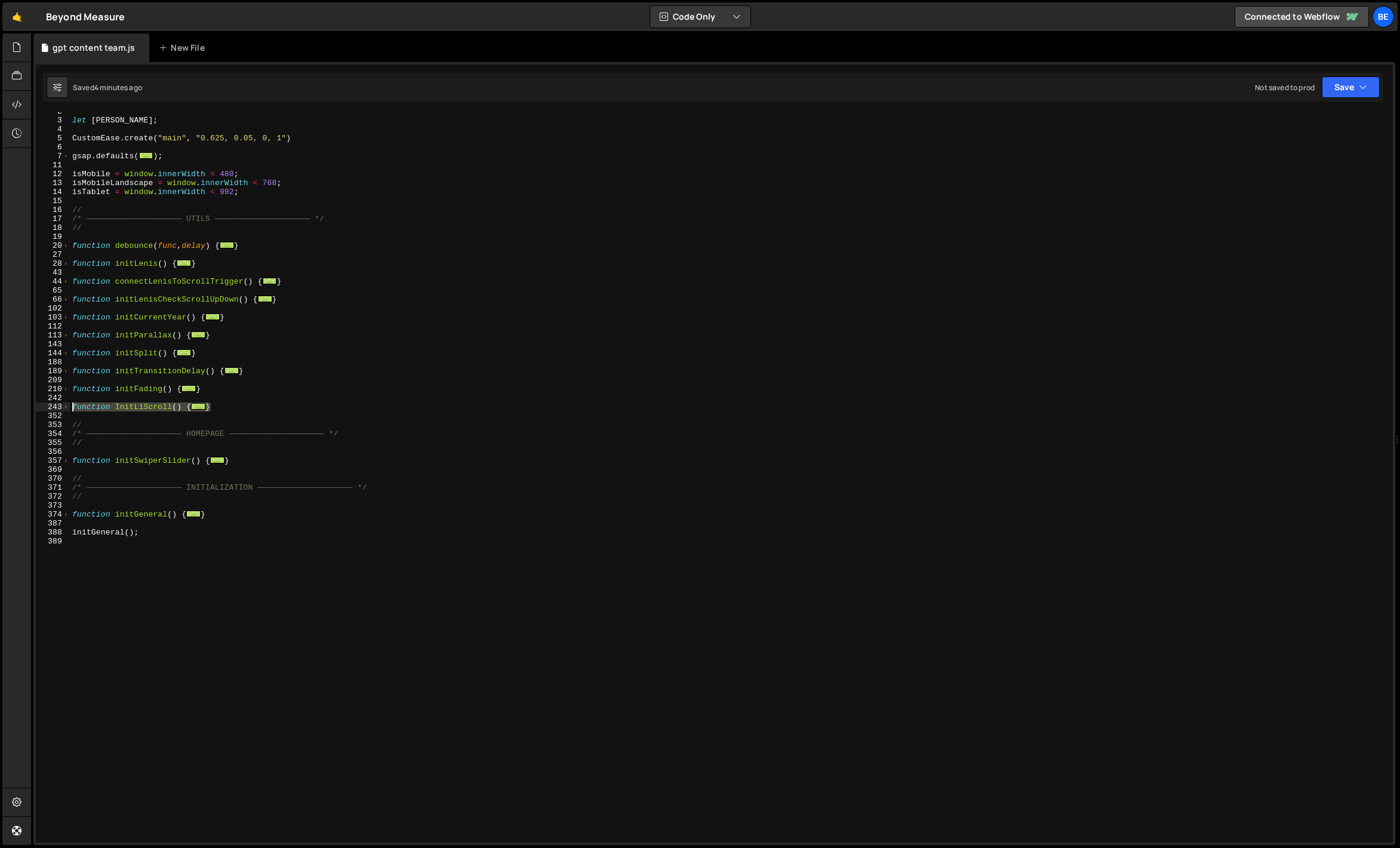
drag, startPoint x: 221, startPoint y: 408, endPoint x: 45, endPoint y: 406, distance: 176.0
click at [45, 406] on div "applyActiveCount(1); 2 3 4 5 6 7 11 12 13 14 15 16 17 18 19 20 27 28 43 44 65 6…" at bounding box center [715, 477] width 1358 height 730
paste textarea "}"
type textarea "}"
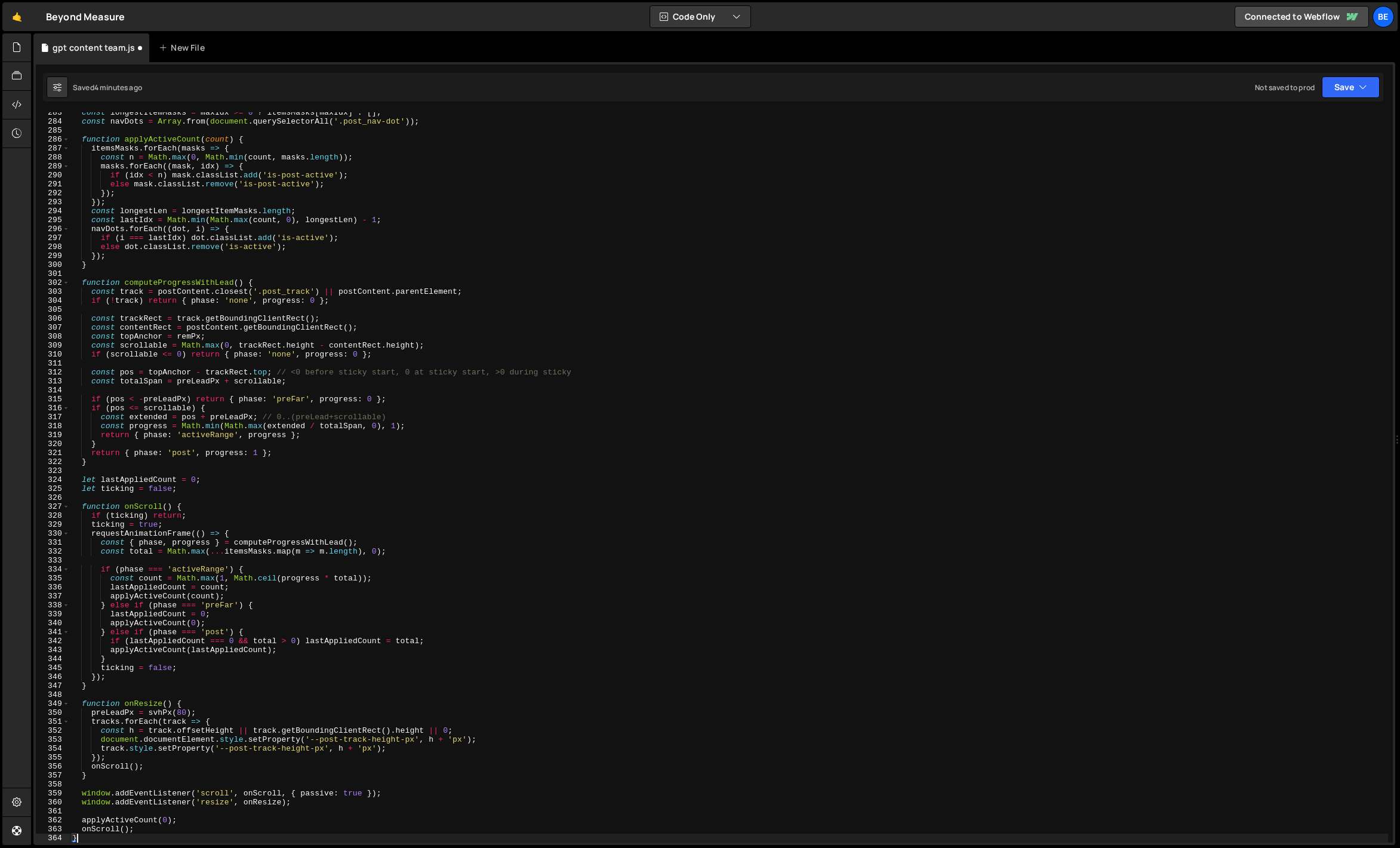
scroll to position [2529, 0]
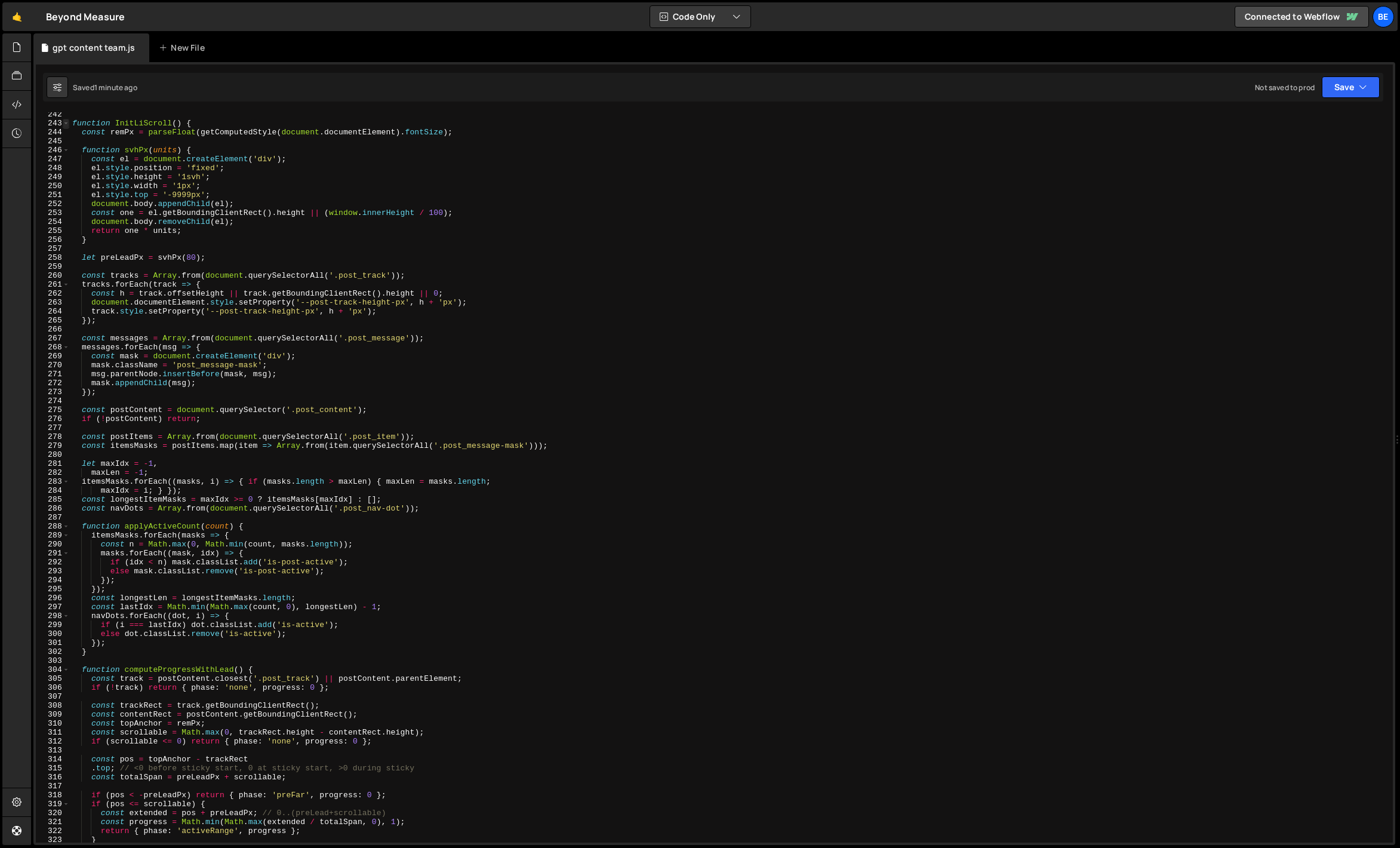
click at [67, 121] on span at bounding box center [65, 124] width 6 height 9
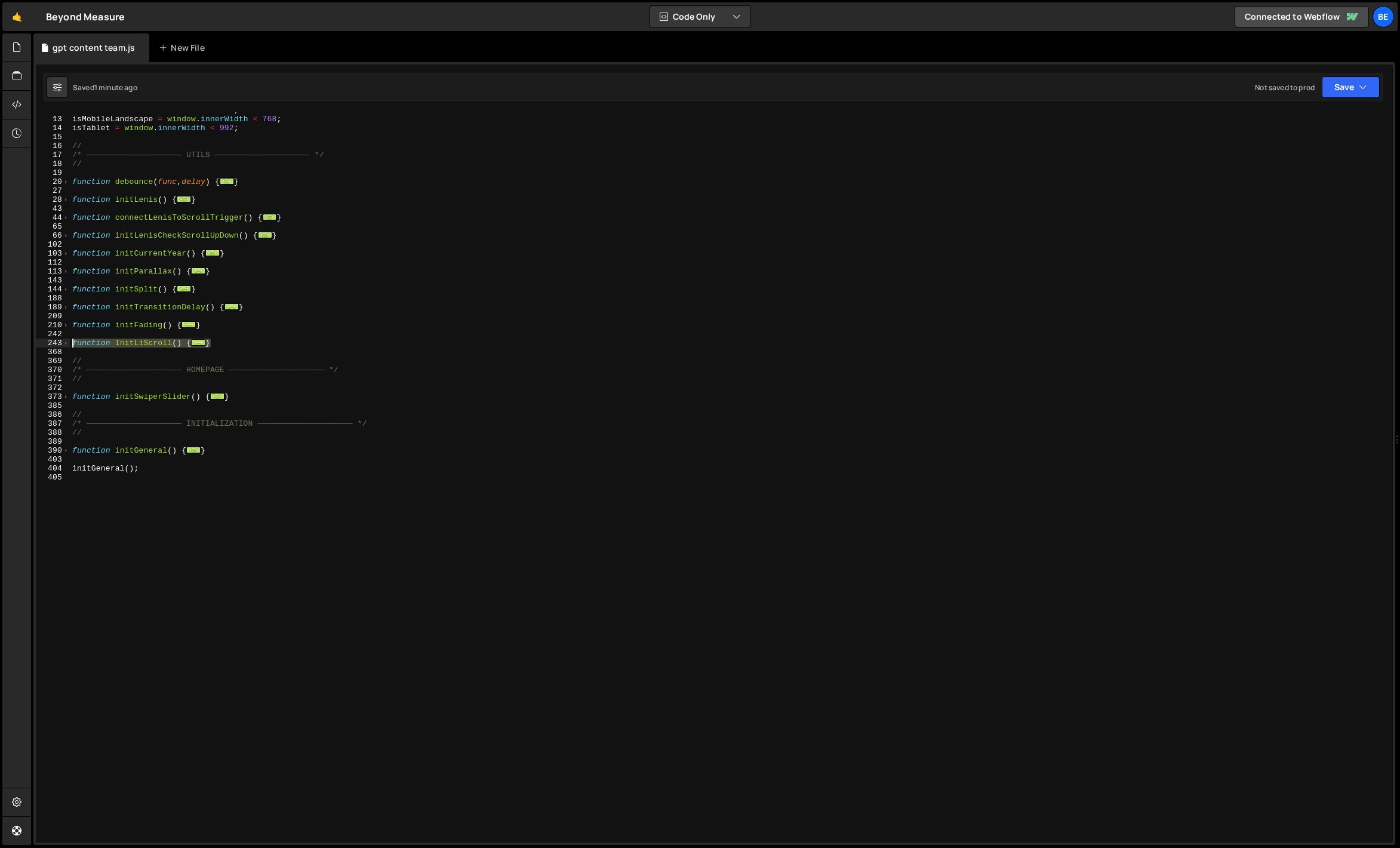
drag, startPoint x: 223, startPoint y: 347, endPoint x: 50, endPoint y: 342, distance: 173.1
click at [50, 342] on div "12 13 14 15 16 17 18 19 20 27 28 43 44 65 66 102 103 112 113 143 144 188 189 20…" at bounding box center [715, 477] width 1358 height 730
paste textarea "}"
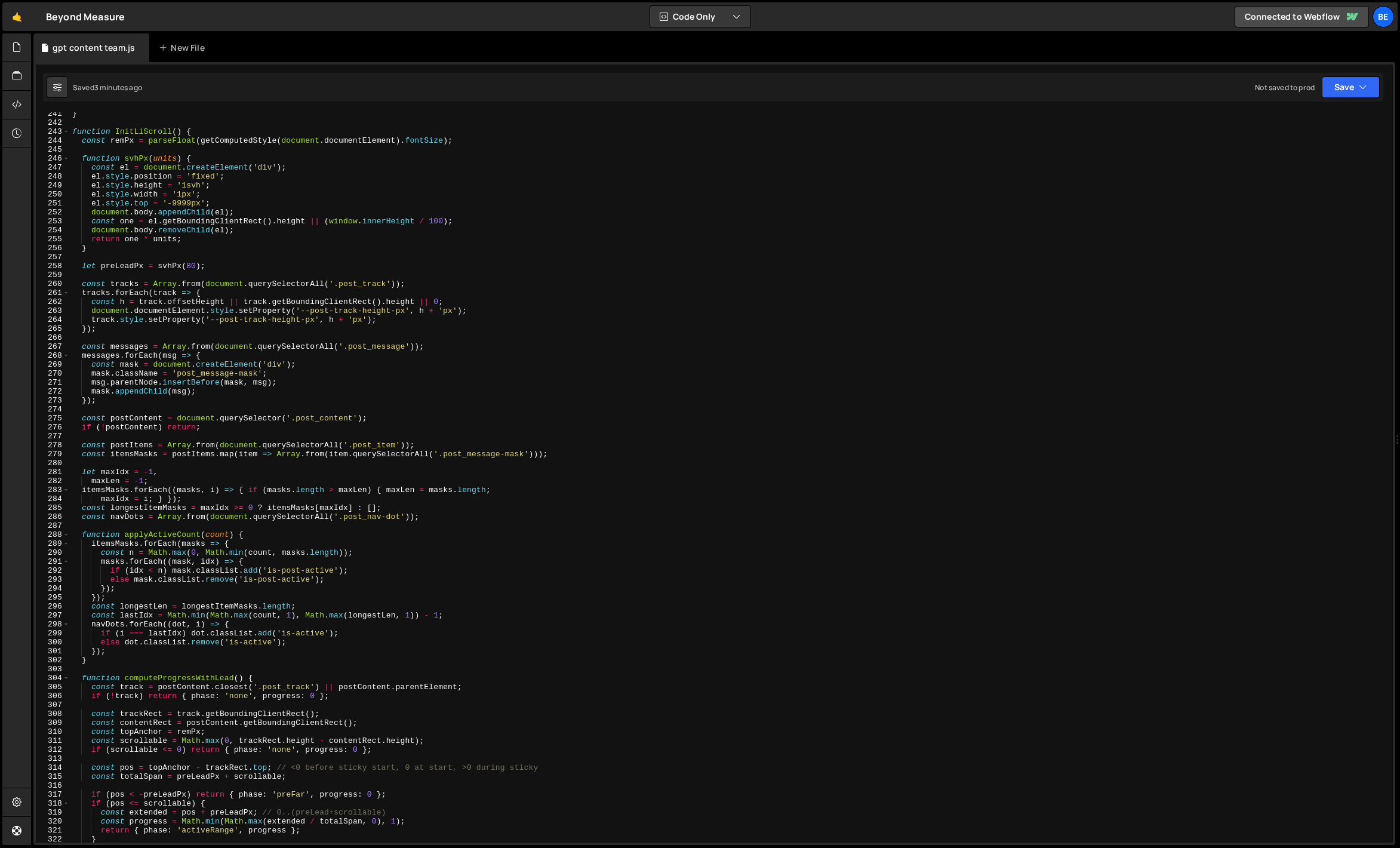
scroll to position [2020, 0]
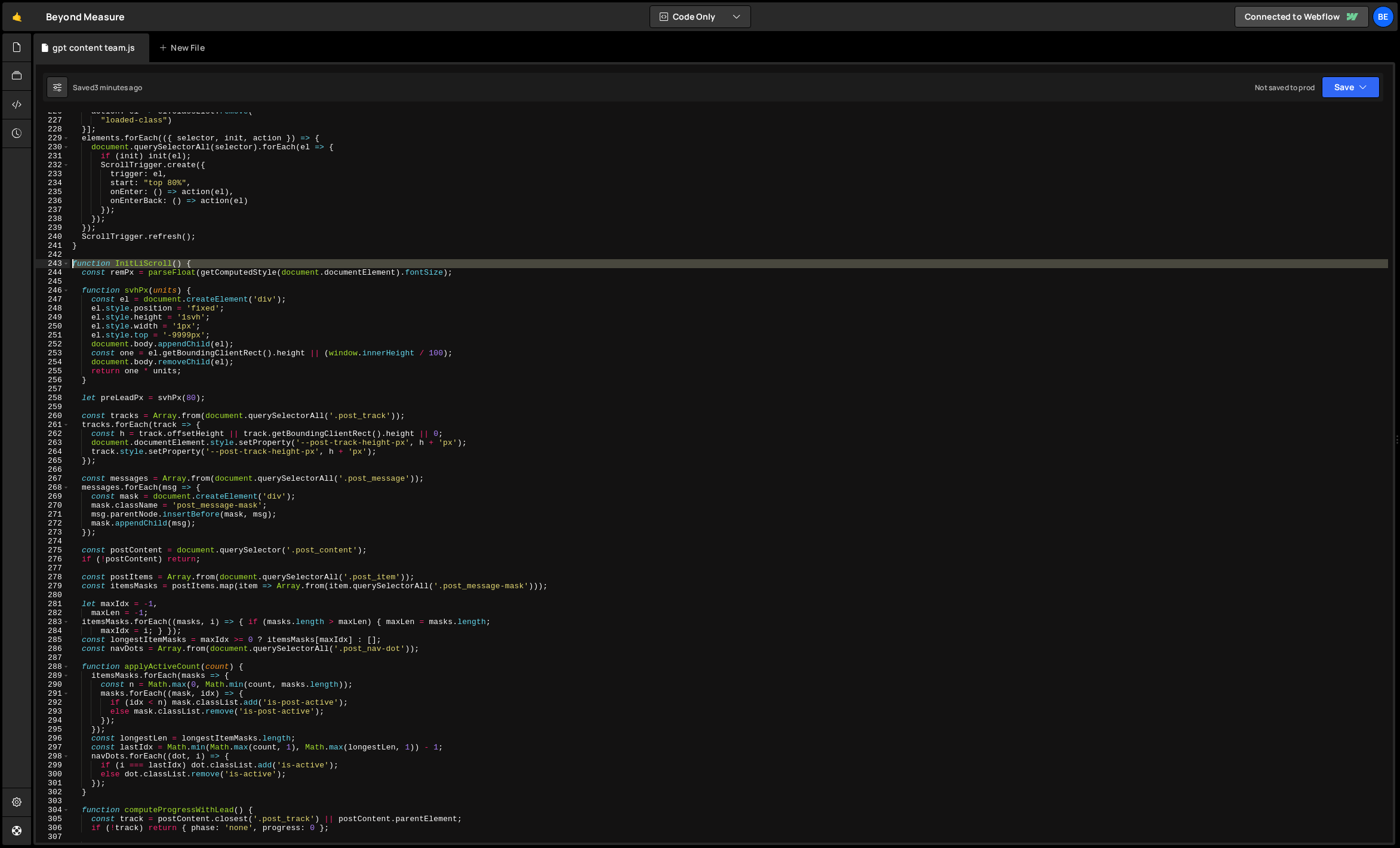
click at [61, 261] on div "243" at bounding box center [52, 264] width 34 height 9
click at [64, 262] on span at bounding box center [65, 264] width 6 height 9
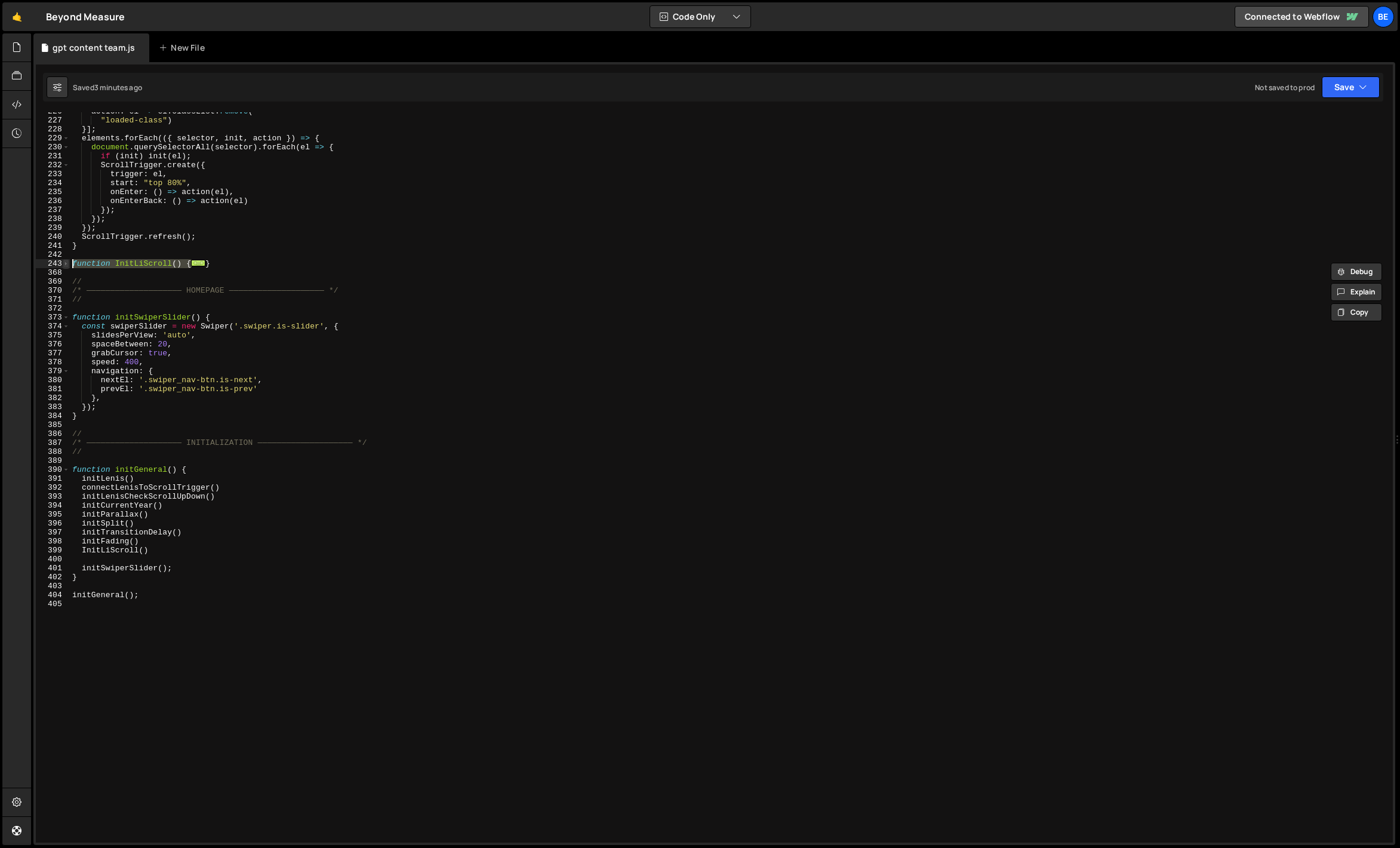
click at [64, 262] on span at bounding box center [65, 264] width 6 height 9
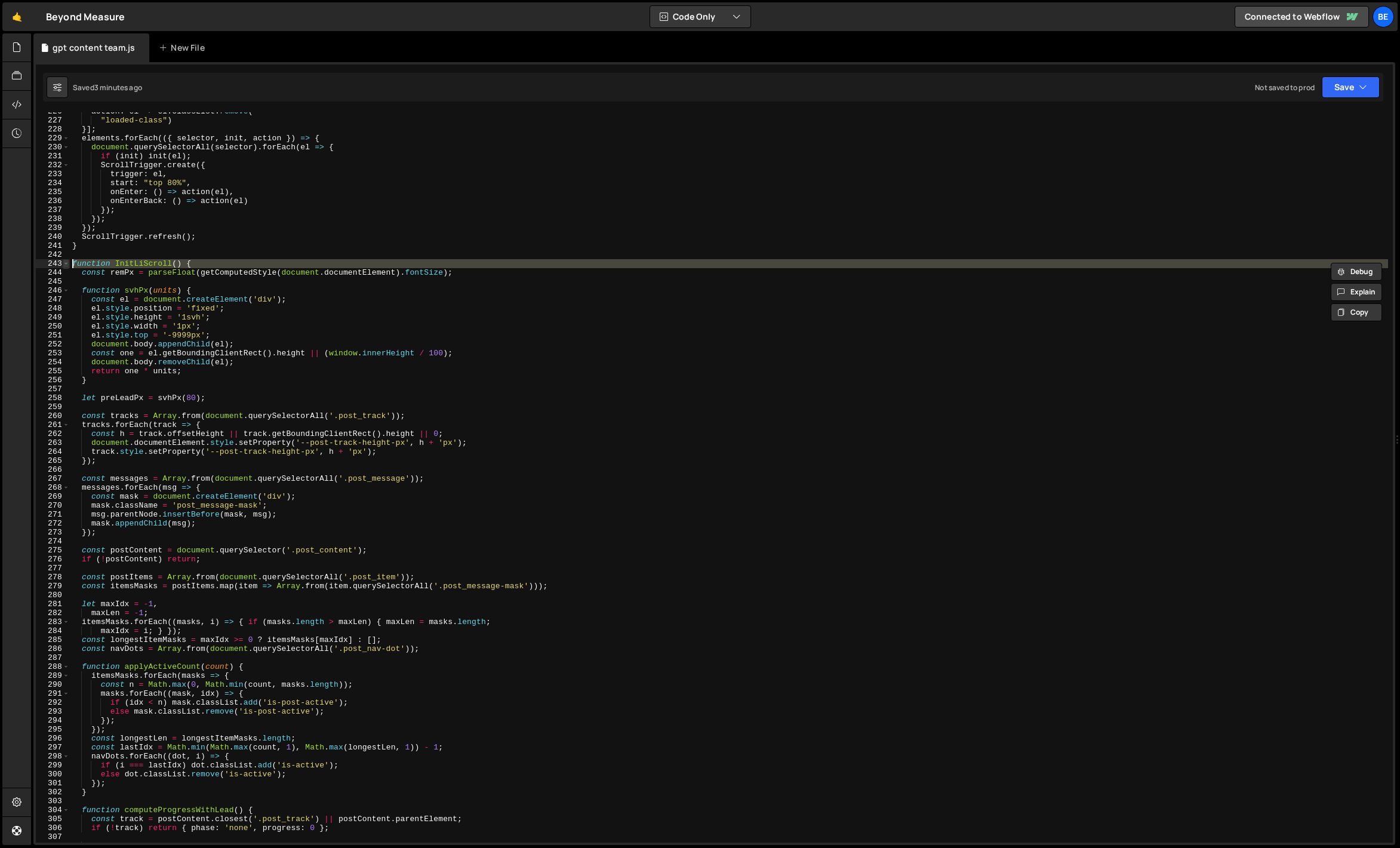
click at [64, 262] on span at bounding box center [65, 264] width 6 height 9
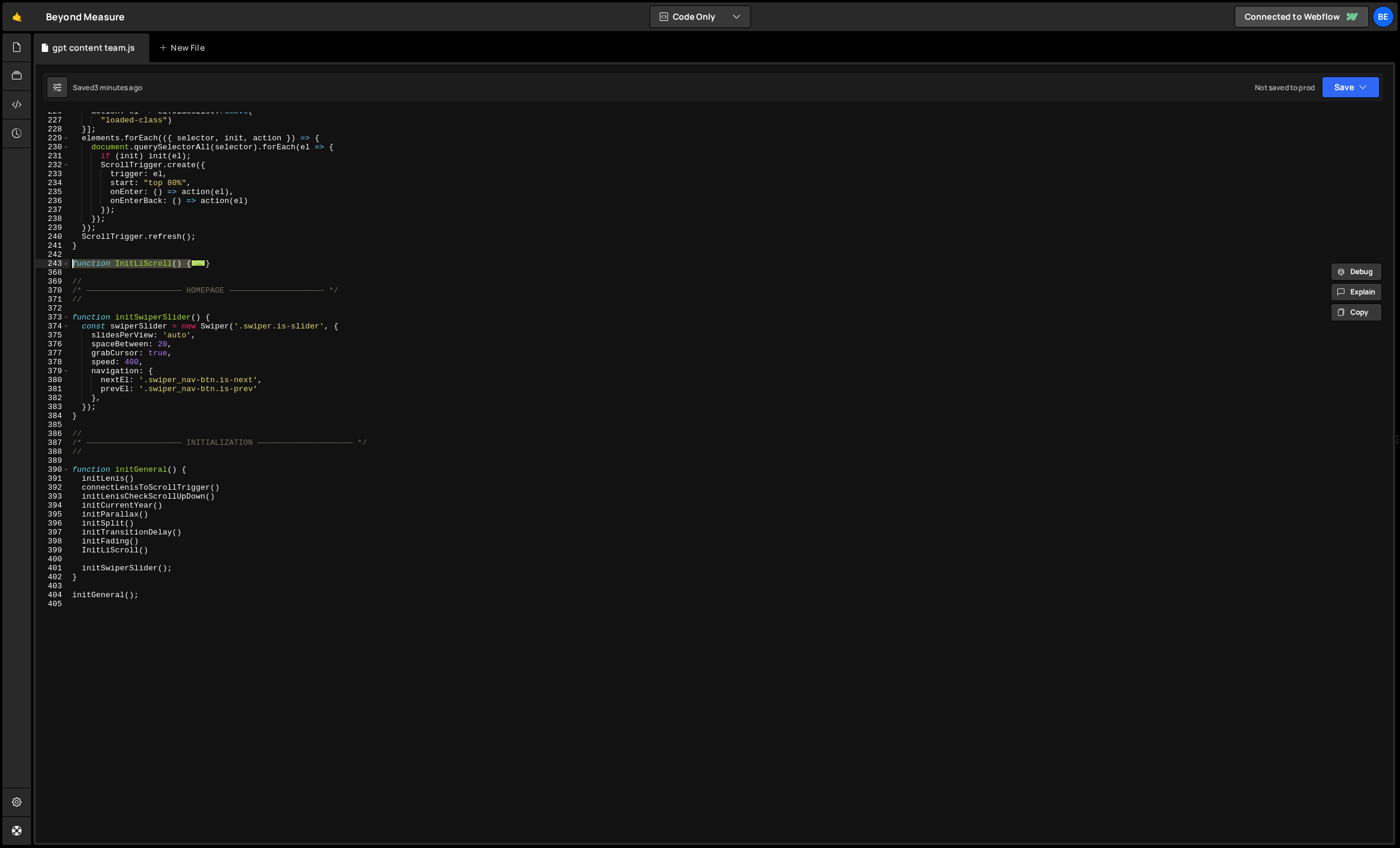
click at [208, 263] on div "action : el => el . classList . remove ( "loaded-class" ) }] ; elements . forEa…" at bounding box center [728, 481] width 1318 height 748
drag, startPoint x: 224, startPoint y: 263, endPoint x: 16, endPoint y: 260, distance: 208.0
click at [16, 260] on div "Hold on a sec... Are you certain you wish to leave this page? Any changes you'v…" at bounding box center [700, 424] width 1400 height 848
paste textarea "}"
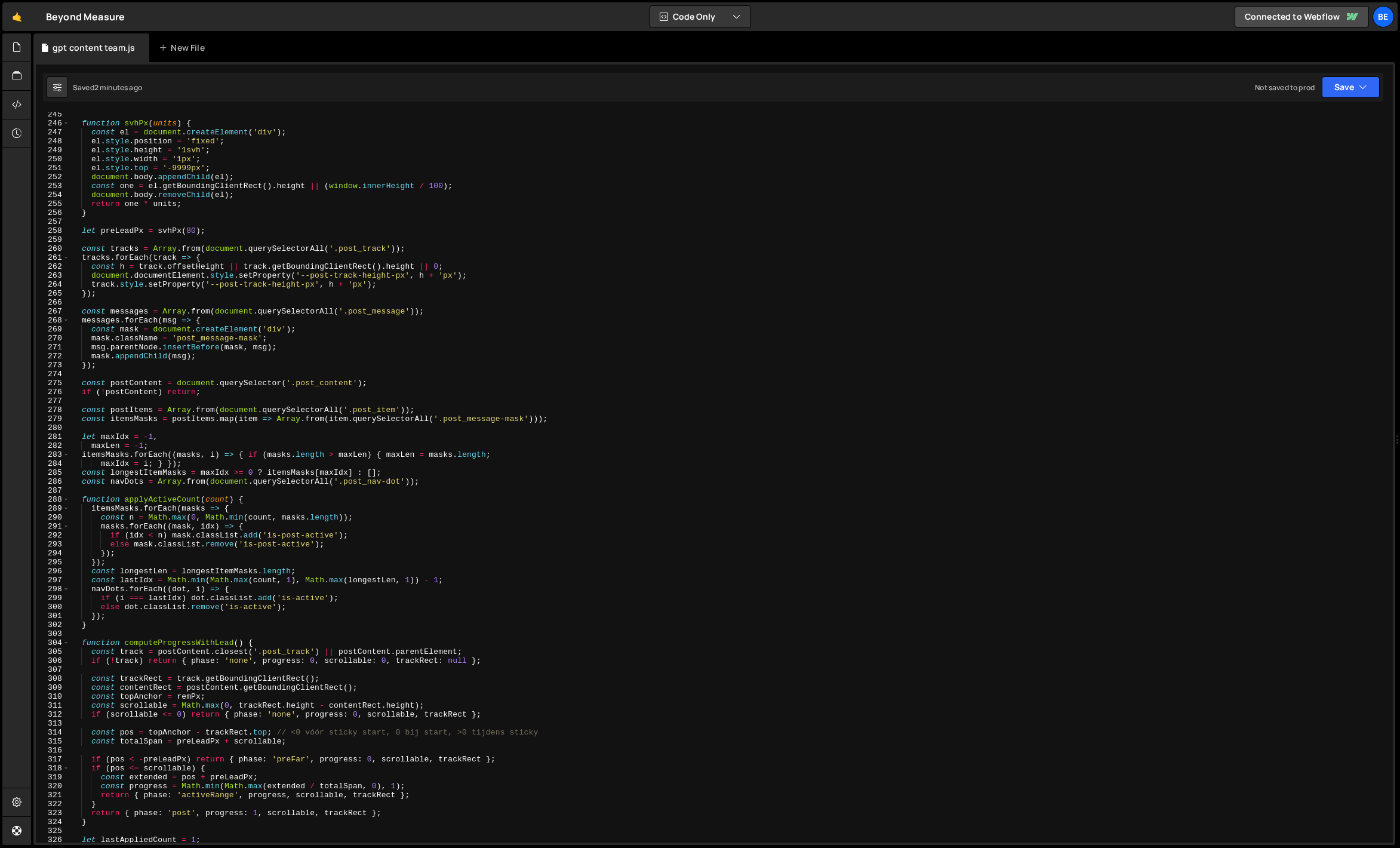
scroll to position [2052, 0]
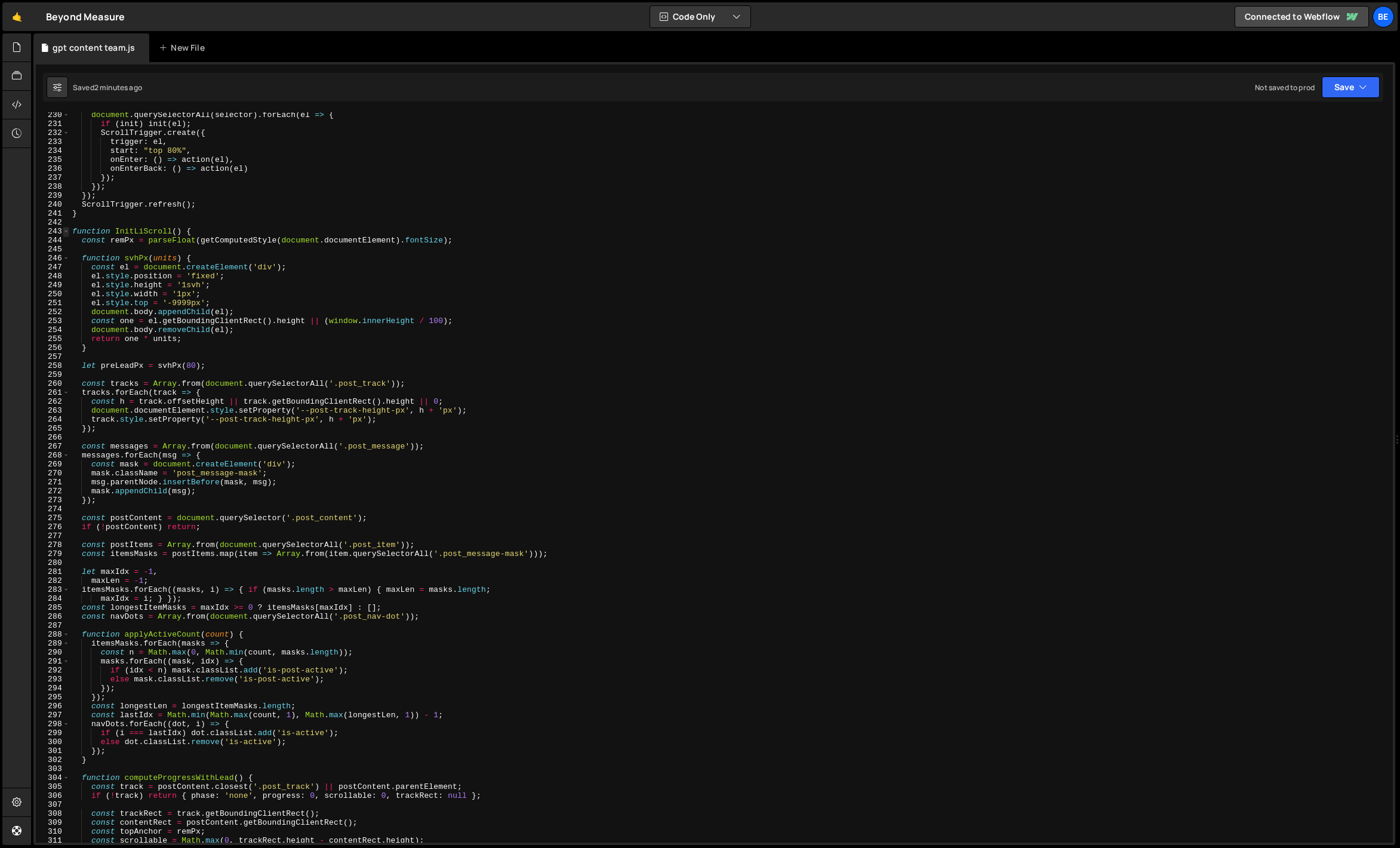
click at [66, 233] on span at bounding box center [65, 232] width 6 height 9
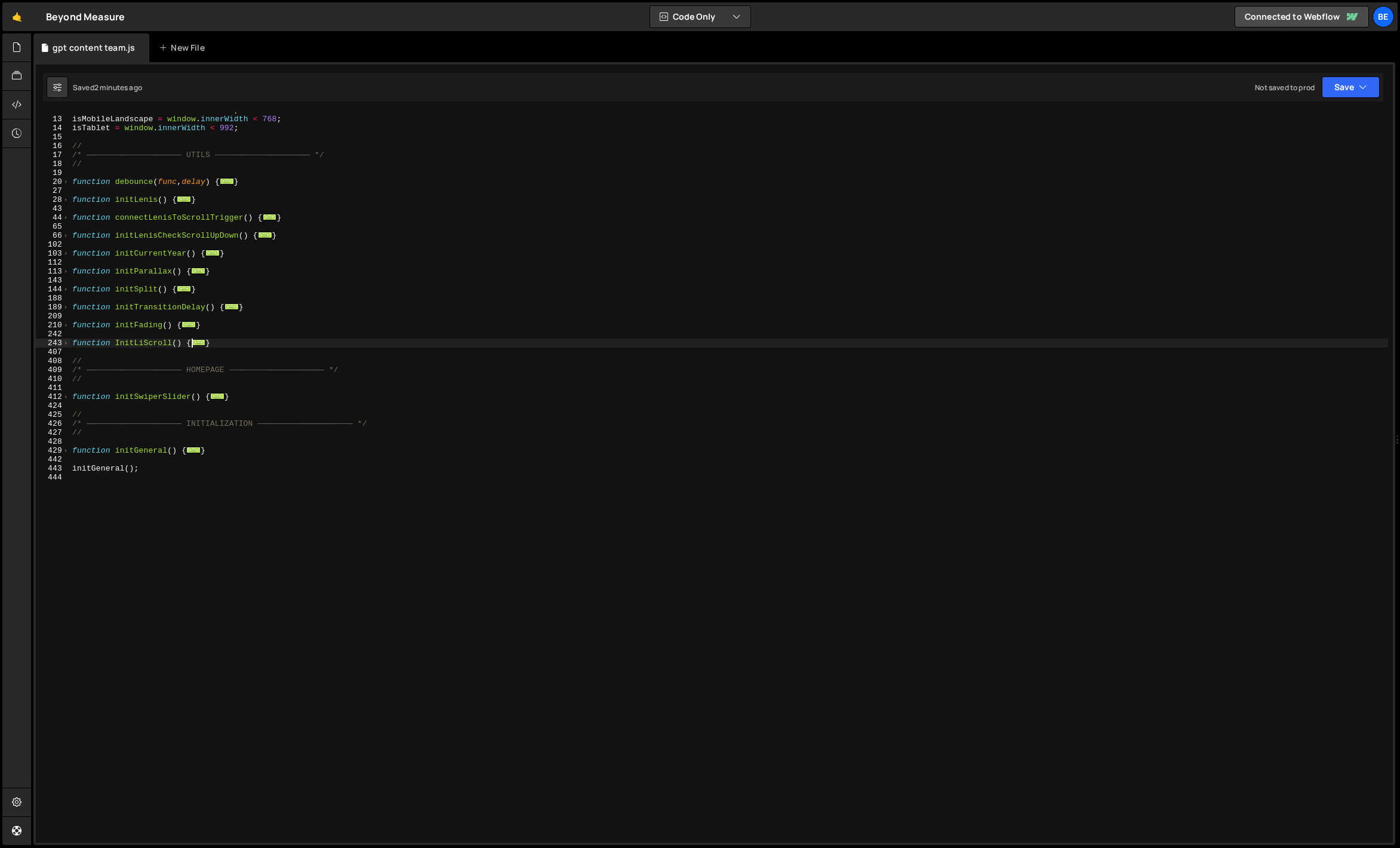
scroll to position [0, 0]
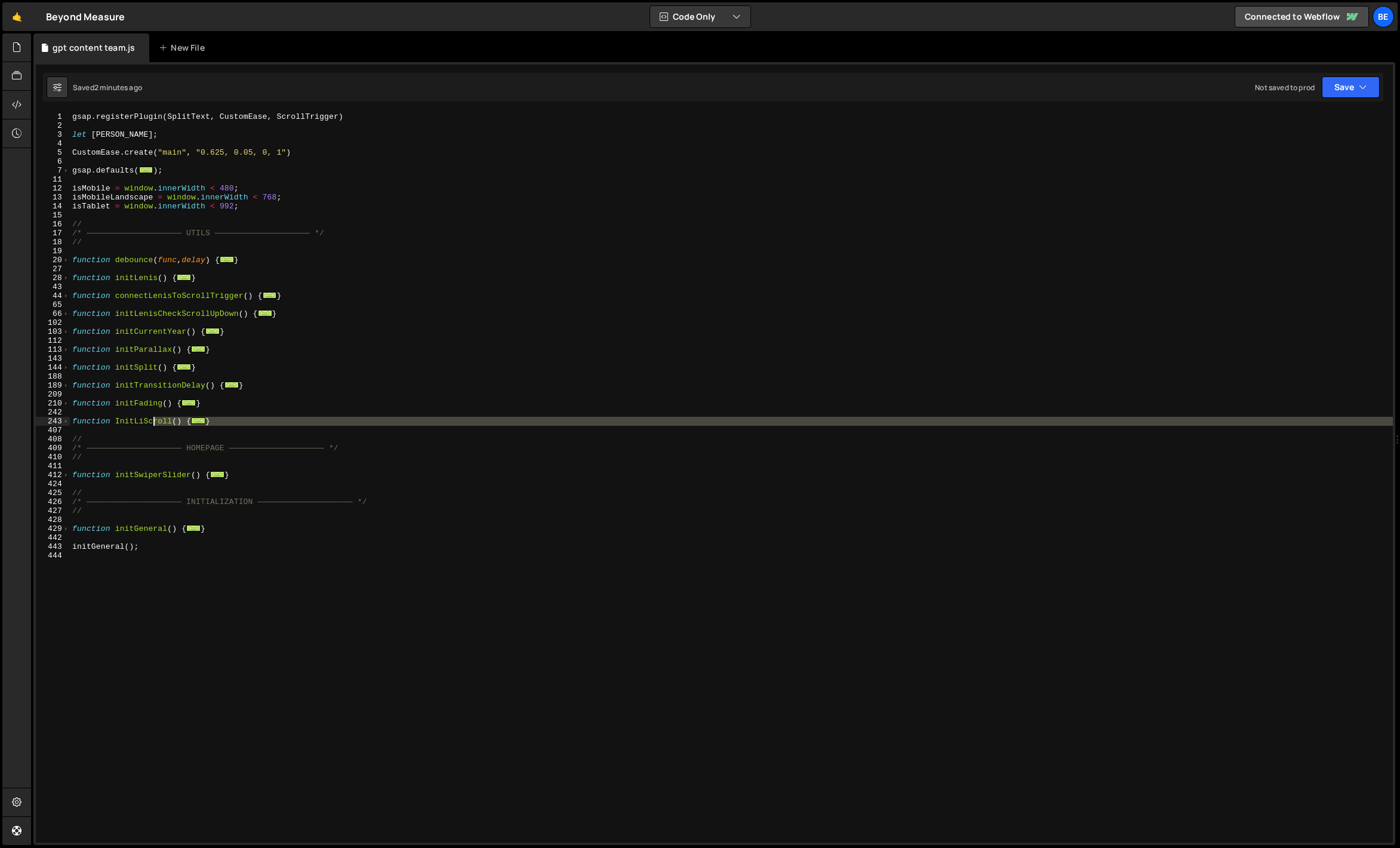
drag, startPoint x: 235, startPoint y: 426, endPoint x: 101, endPoint y: 418, distance: 134.2
click at [101, 418] on div "gsap . registerPlugin ( SplitText , CustomEase , ScrollTrigger ) let [PERSON_NA…" at bounding box center [731, 486] width 1323 height 748
click at [191, 418] on div "gsap . registerPlugin ( SplitText , CustomEase , ScrollTrigger ) let [PERSON_NA…" at bounding box center [731, 477] width 1323 height 730
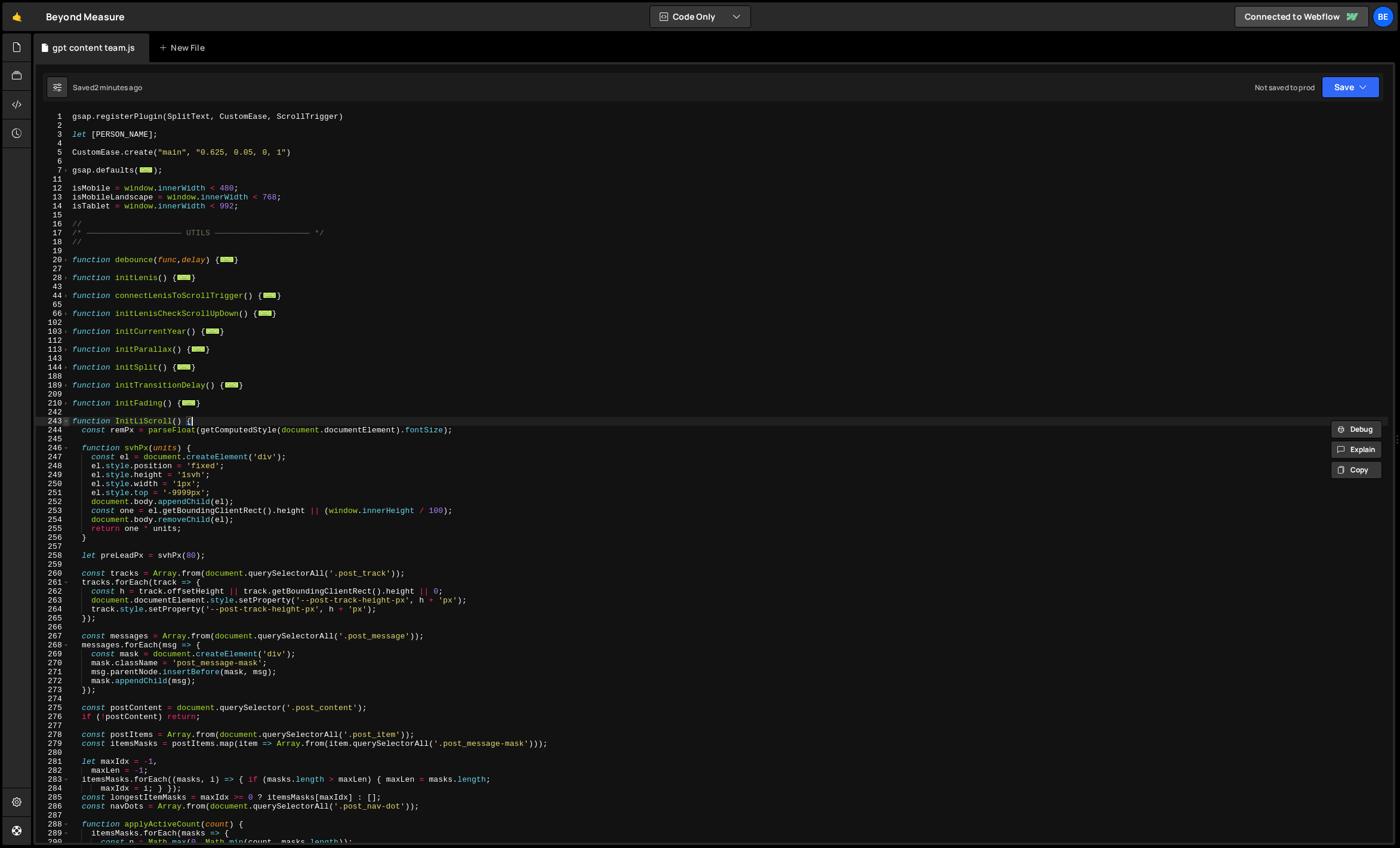
click at [64, 421] on span at bounding box center [65, 421] width 6 height 9
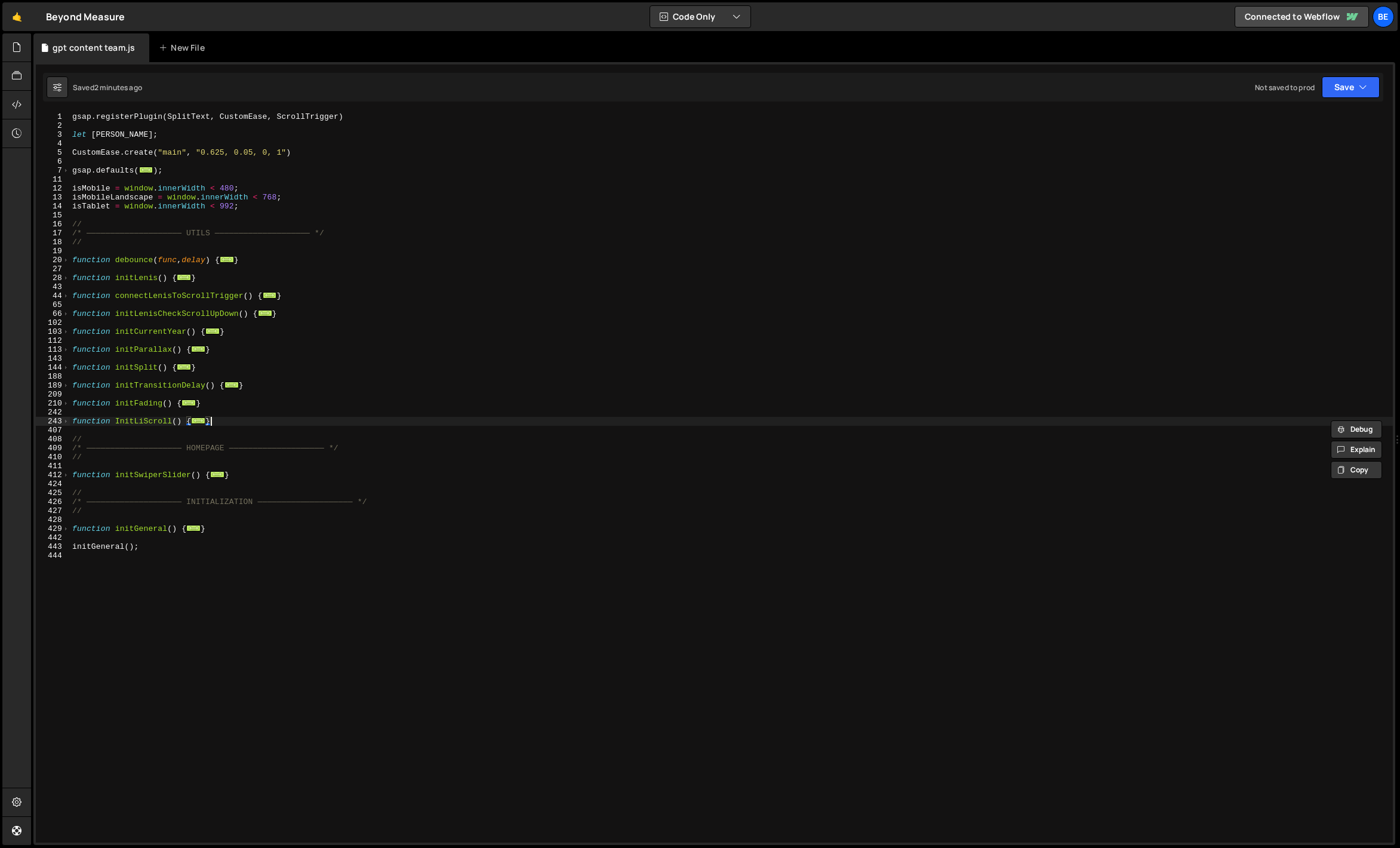
click at [249, 424] on div "gsap . registerPlugin ( SplitText , CustomEase , ScrollTrigger ) let [PERSON_NA…" at bounding box center [731, 486] width 1323 height 748
drag, startPoint x: 253, startPoint y: 422, endPoint x: 45, endPoint y: 422, distance: 208.0
click at [45, 422] on div "} 1 2 3 4 5 6 7 11 12 13 14 15 16 17 18 19 20 27 28 43 44 65 66 102 103 112 113…" at bounding box center [715, 477] width 1358 height 730
paste textarea "}"
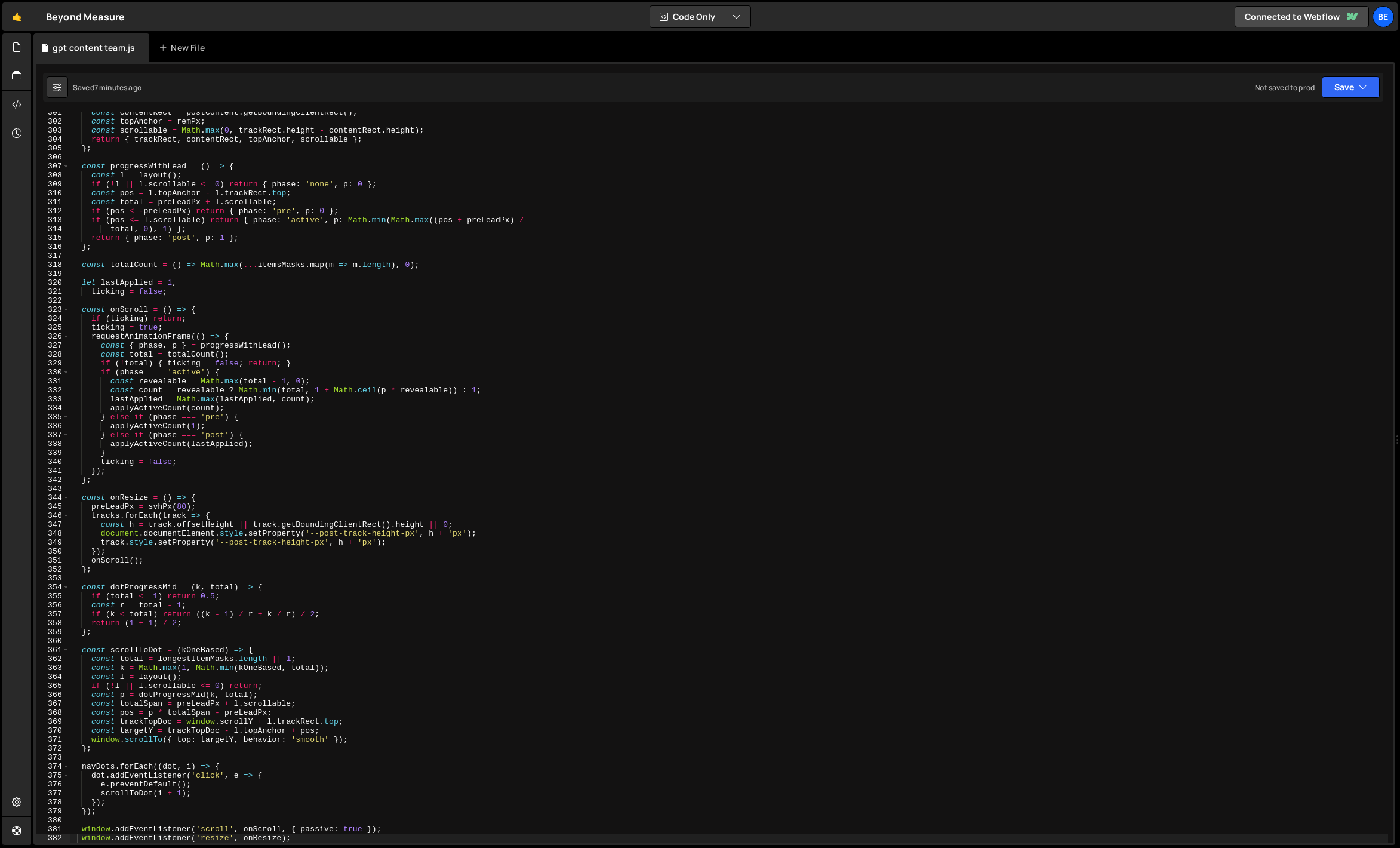
scroll to position [2691, 0]
click at [367, 308] on div "const contentRect = postContent . getBoundingClientRect ( ) ; const topAnchor =…" at bounding box center [728, 482] width 1318 height 748
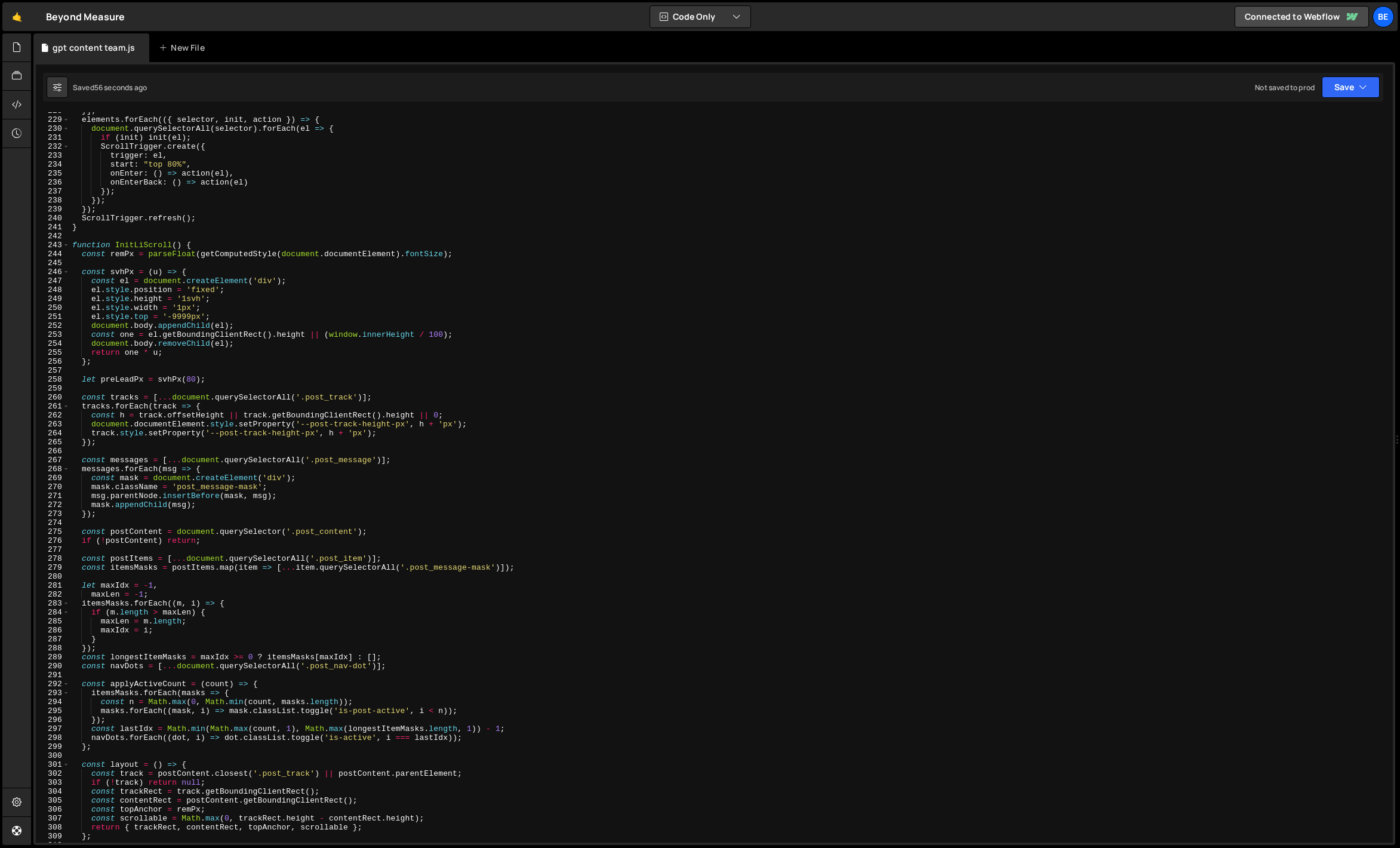
scroll to position [1971, 0]
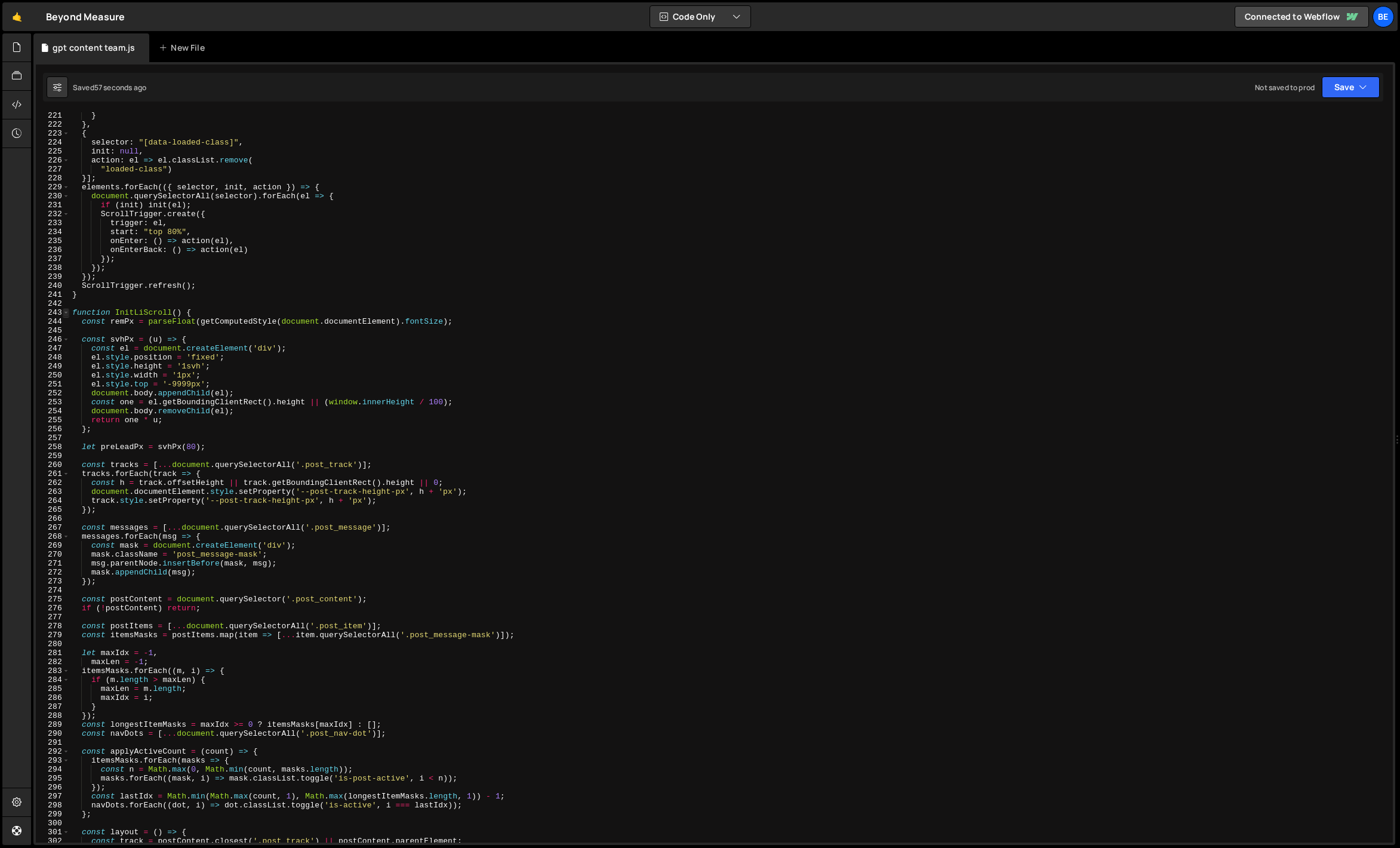
click at [68, 311] on span at bounding box center [65, 312] width 6 height 9
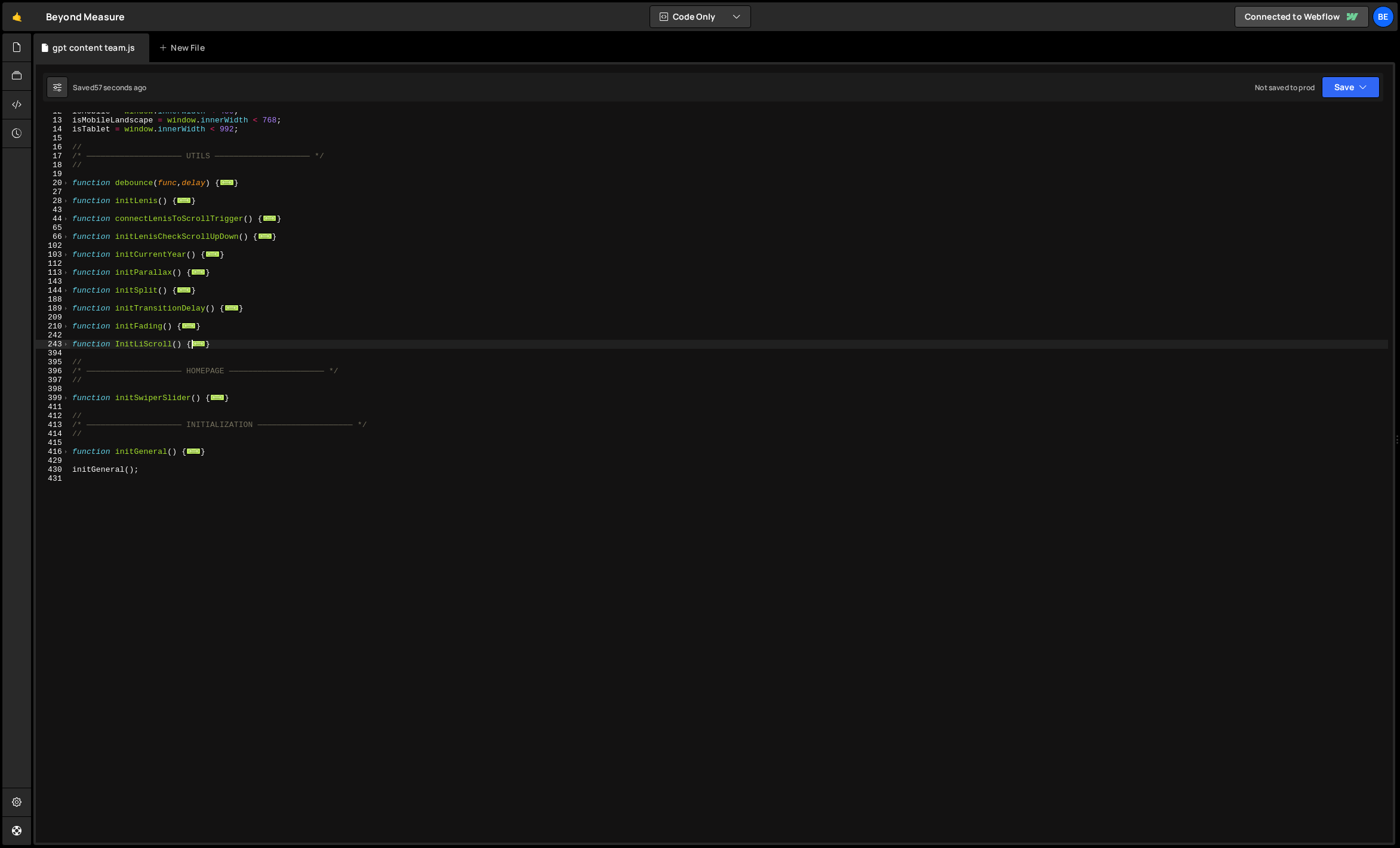
scroll to position [64, 0]
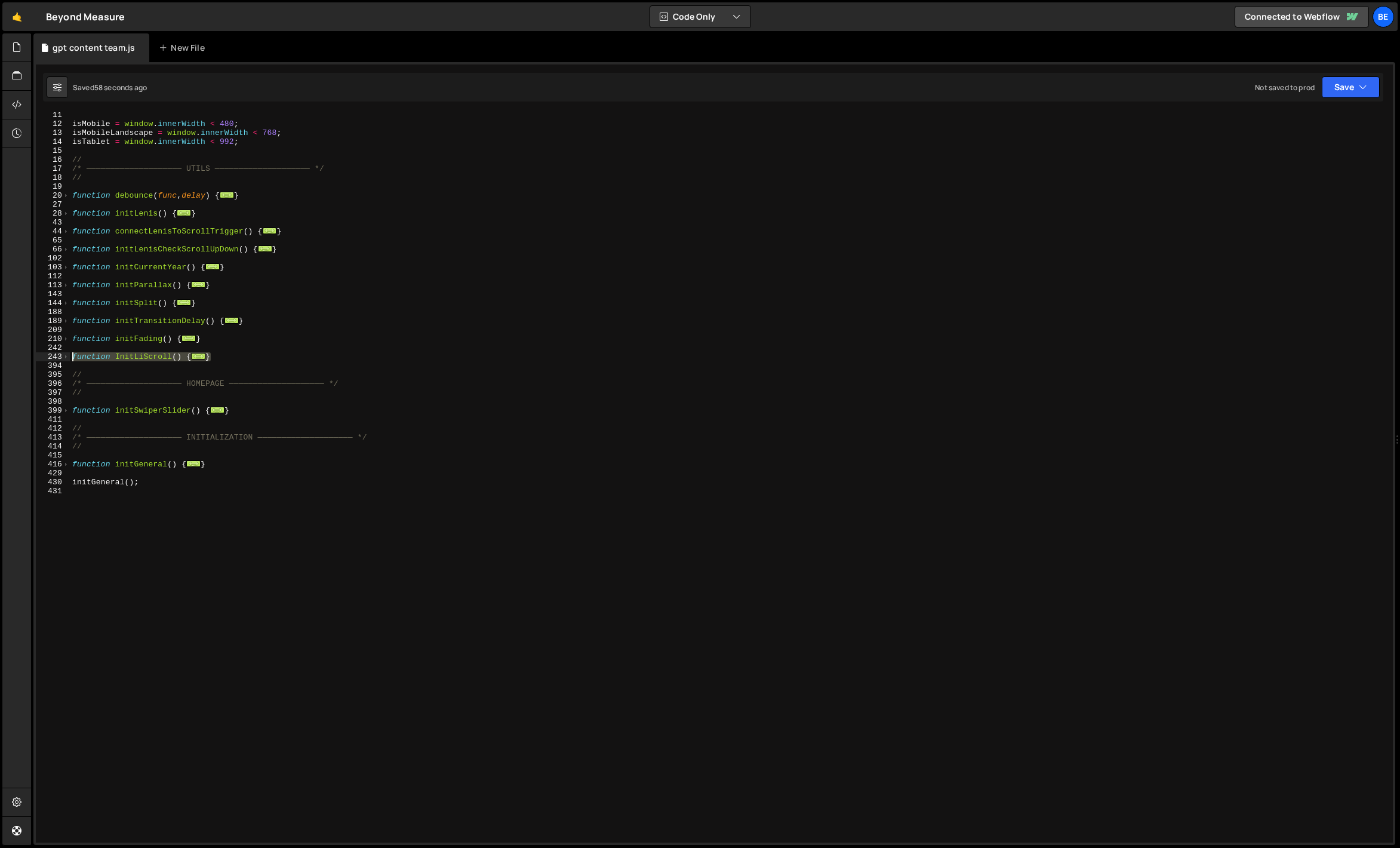
drag, startPoint x: 235, startPoint y: 357, endPoint x: 16, endPoint y: 357, distance: 219.0
click at [16, 357] on div "Hold on a sec... Are you certain you wish to leave this page? Any changes you'v…" at bounding box center [700, 424] width 1400 height 848
paste textarea "}"
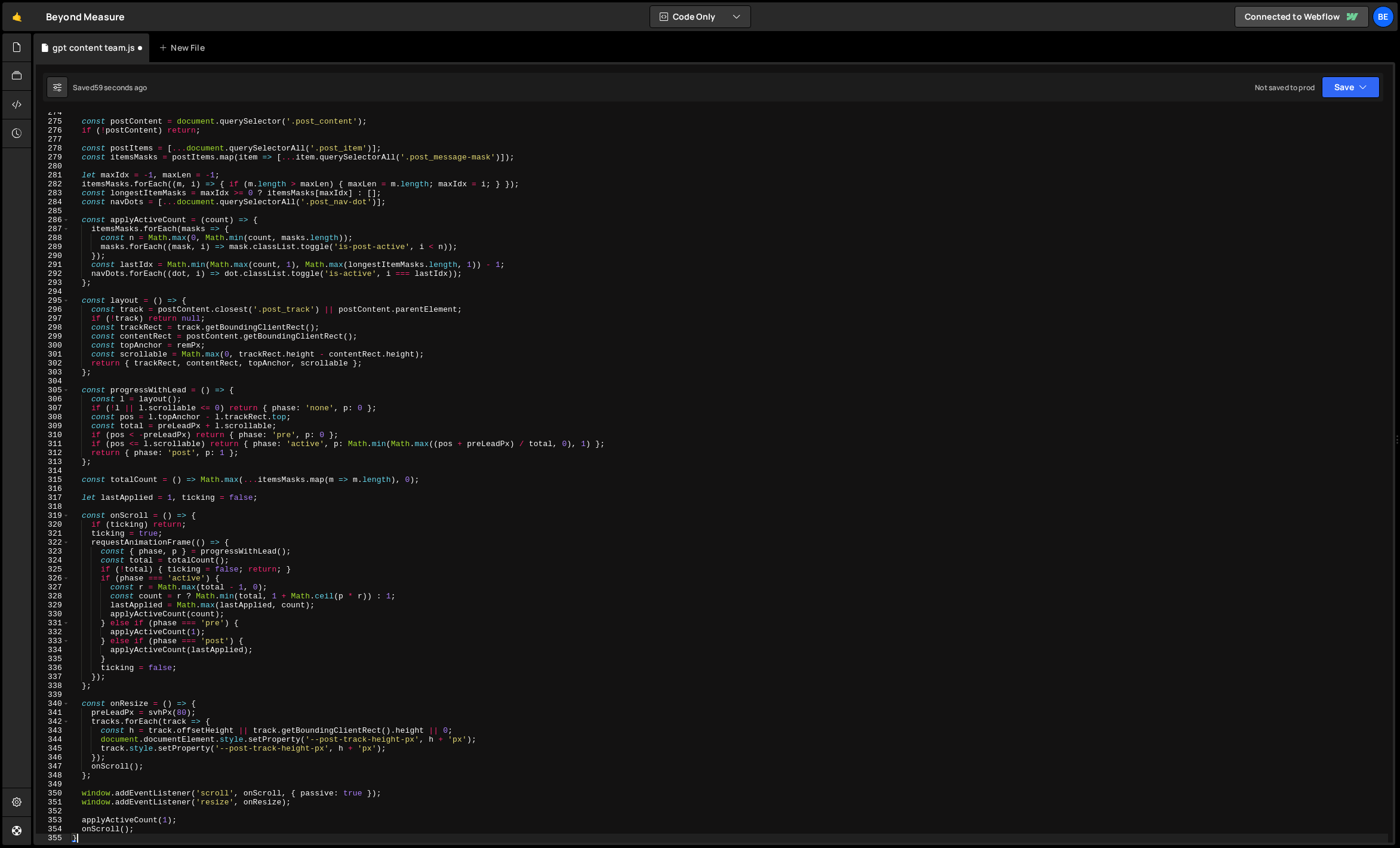
scroll to position [2449, 0]
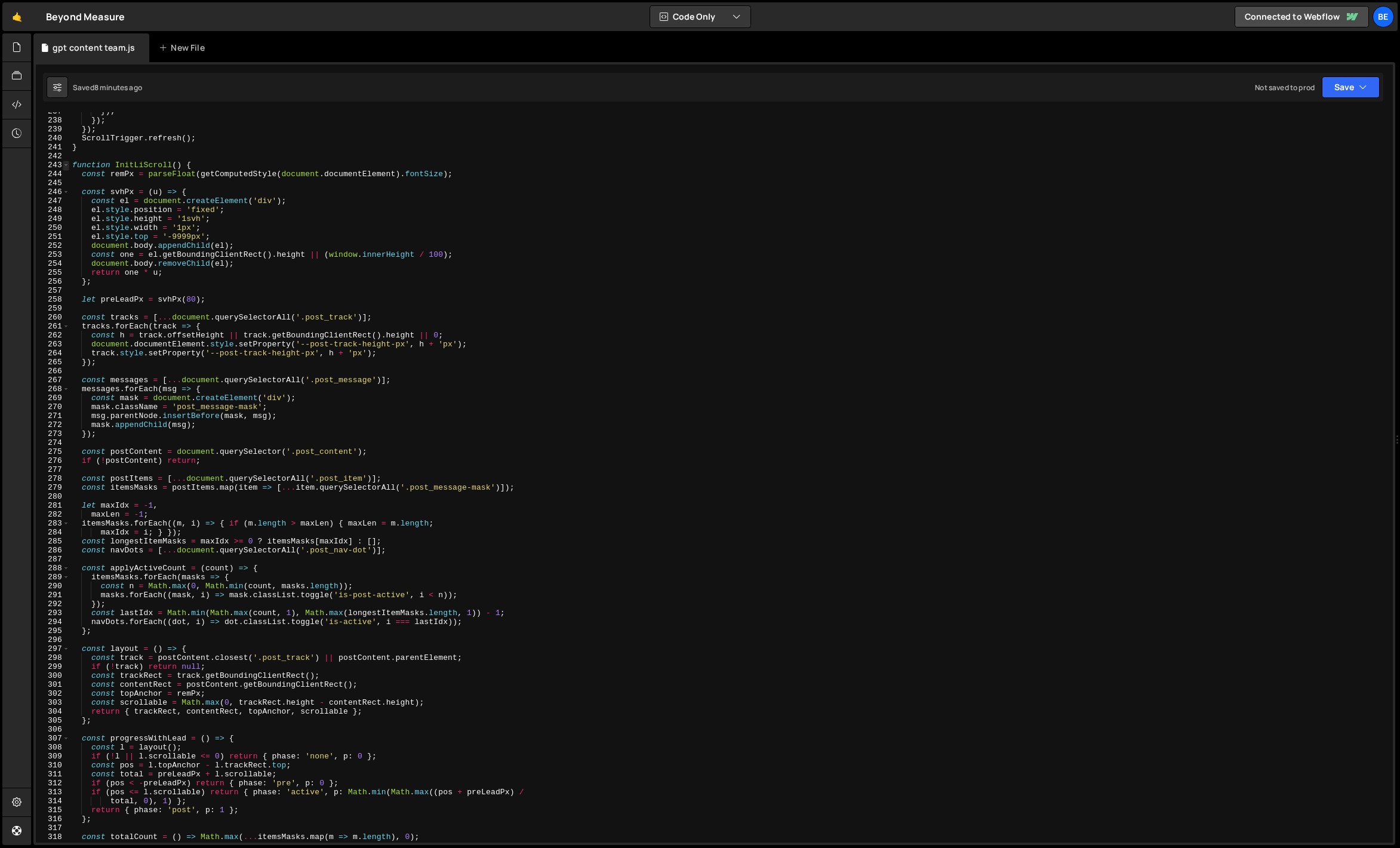
click at [64, 166] on span at bounding box center [65, 165] width 6 height 9
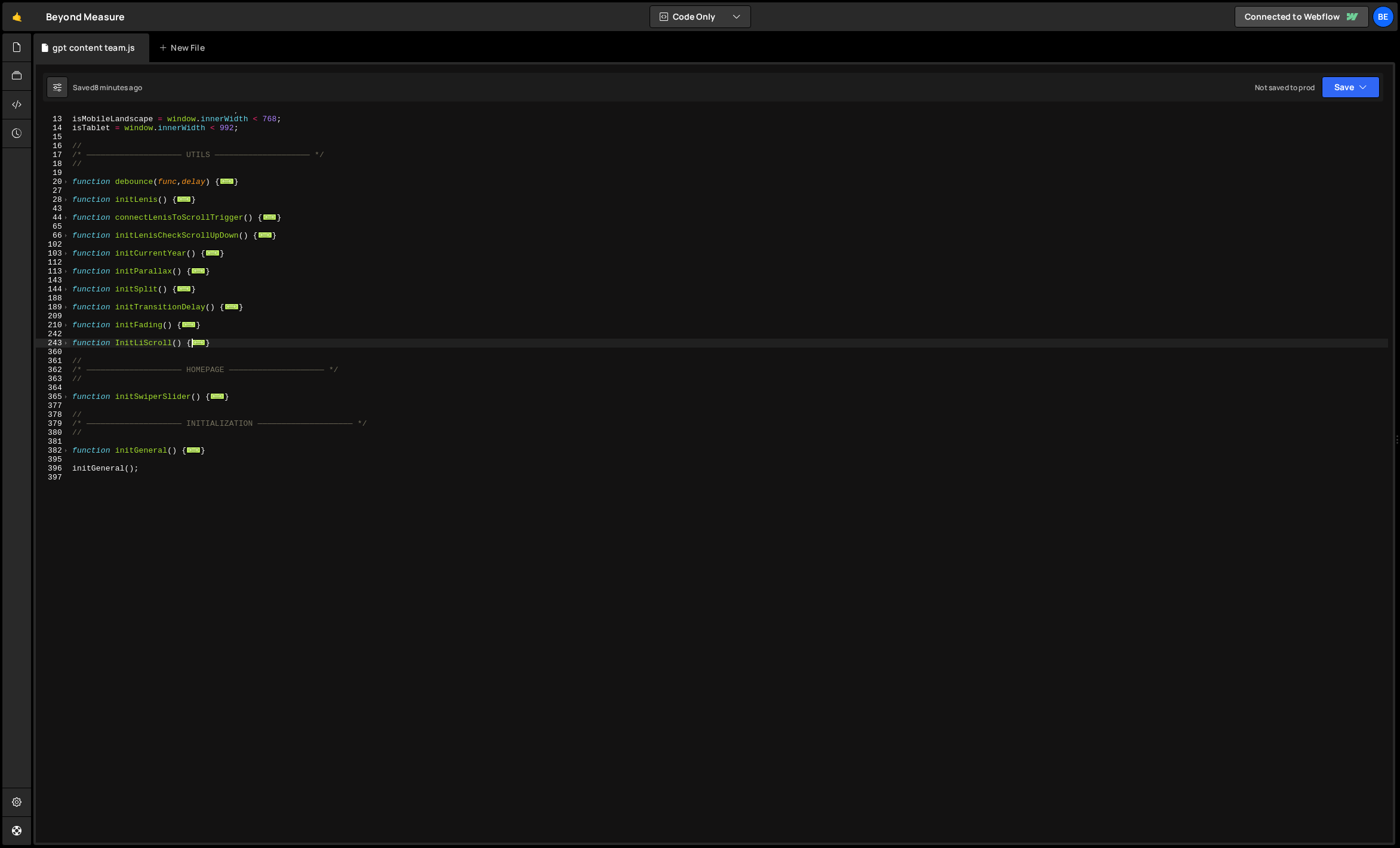
scroll to position [0, 0]
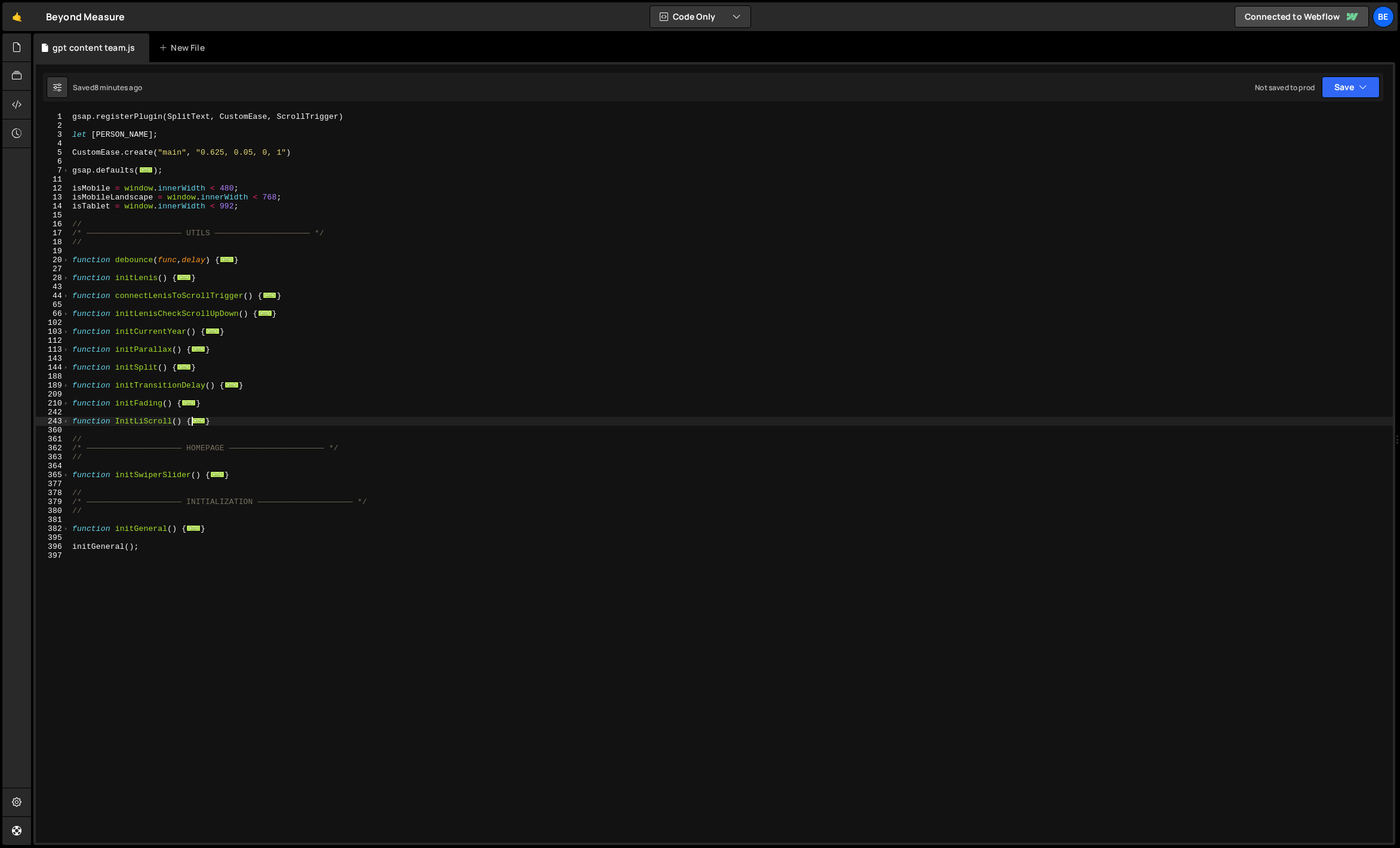
click at [238, 447] on div "gsap . registerPlugin ( SplitText , CustomEase , ScrollTrigger ) let [PERSON_NA…" at bounding box center [731, 486] width 1323 height 748
type textarea "/* ———————————————————— HOMEPAGE ———————————————————— */"
click at [225, 434] on div "gsap . registerPlugin ( SplitText , CustomEase , ScrollTrigger ) let [PERSON_NA…" at bounding box center [731, 486] width 1323 height 748
